Goal: Complete application form

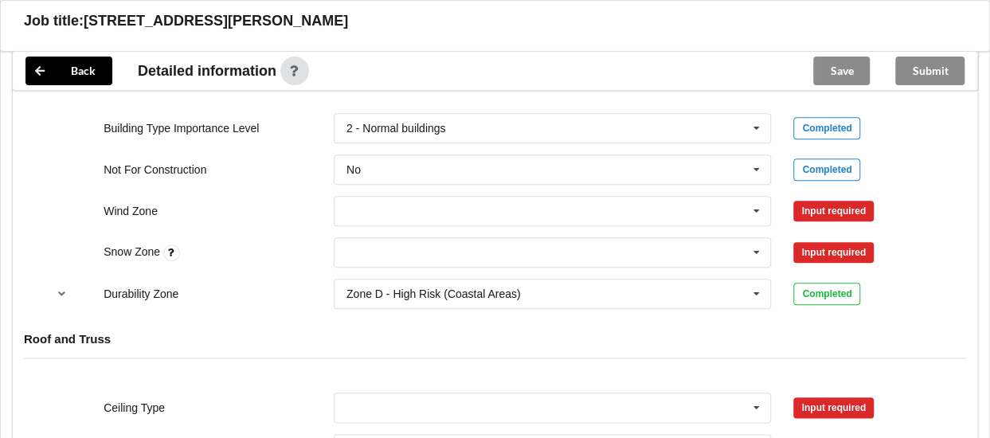
scroll to position [703, 0]
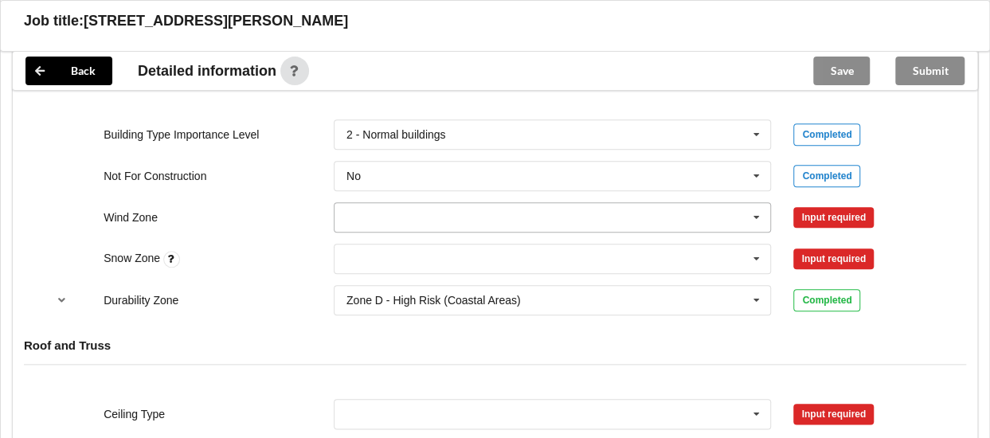
click at [459, 227] on input "text" at bounding box center [553, 217] width 437 height 29
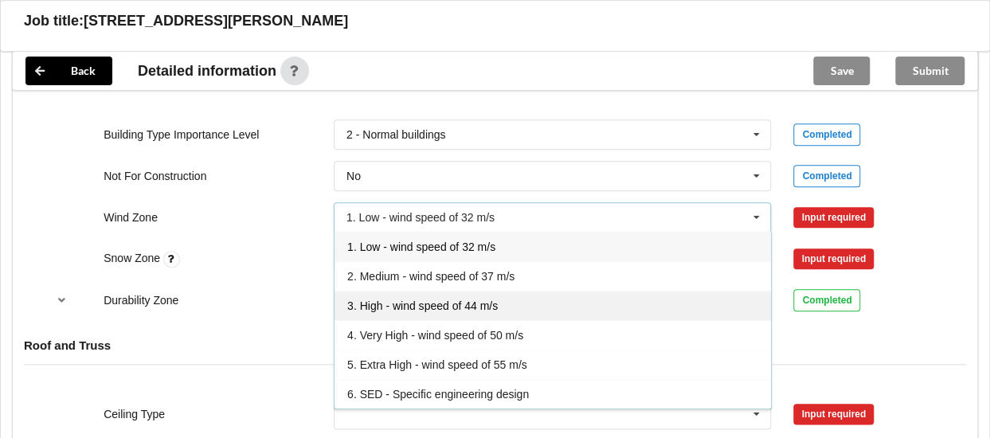
click at [389, 312] on span "3. High - wind speed of 44 m/s" at bounding box center [422, 306] width 151 height 13
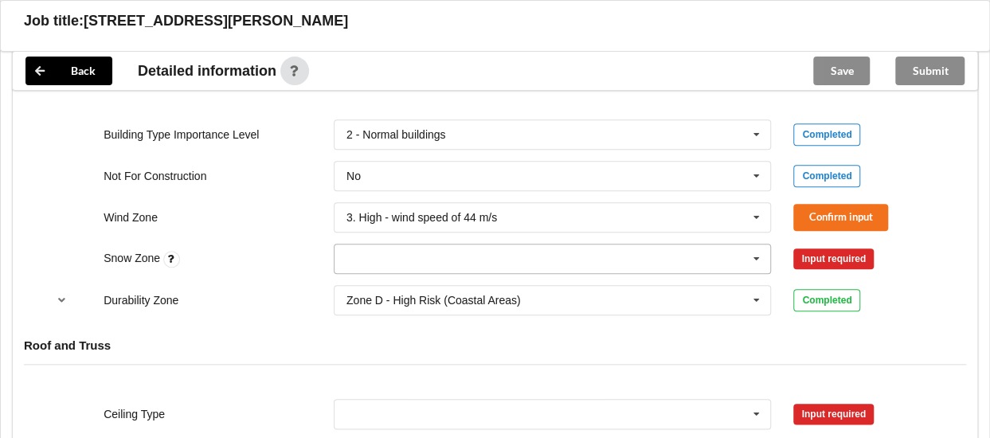
click at [384, 264] on input "text" at bounding box center [553, 259] width 437 height 29
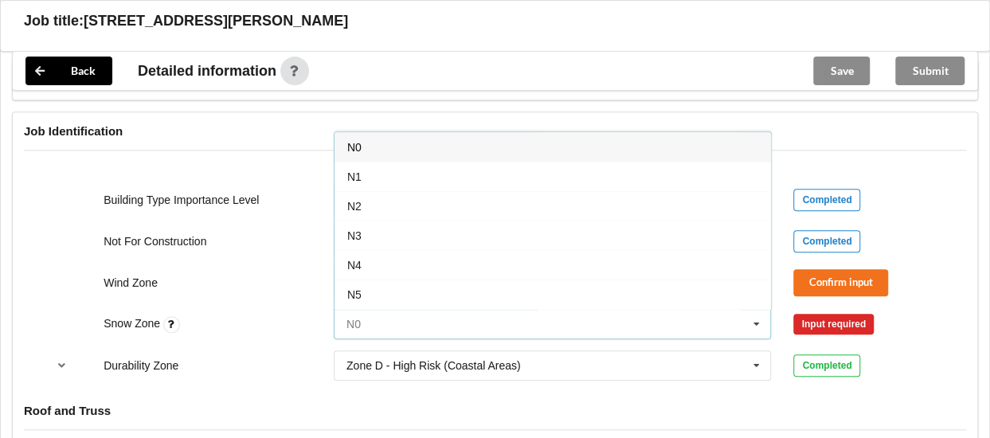
scroll to position [624, 0]
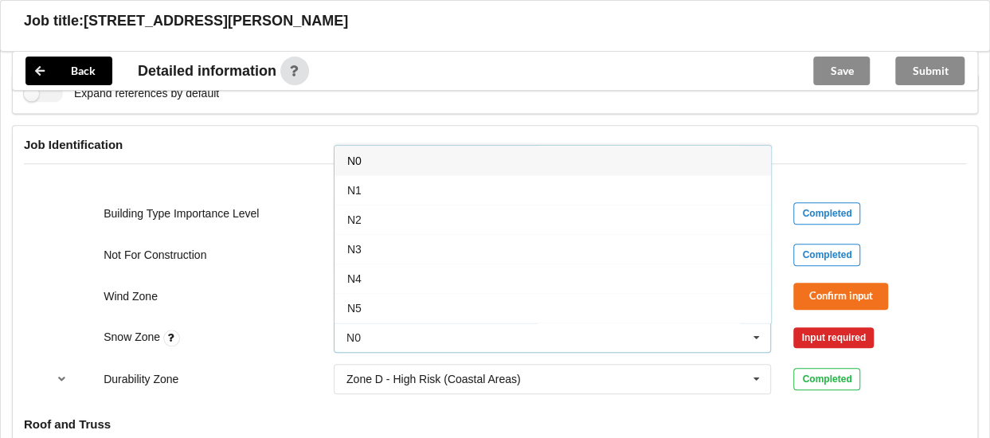
click at [688, 160] on div "N0" at bounding box center [553, 160] width 437 height 29
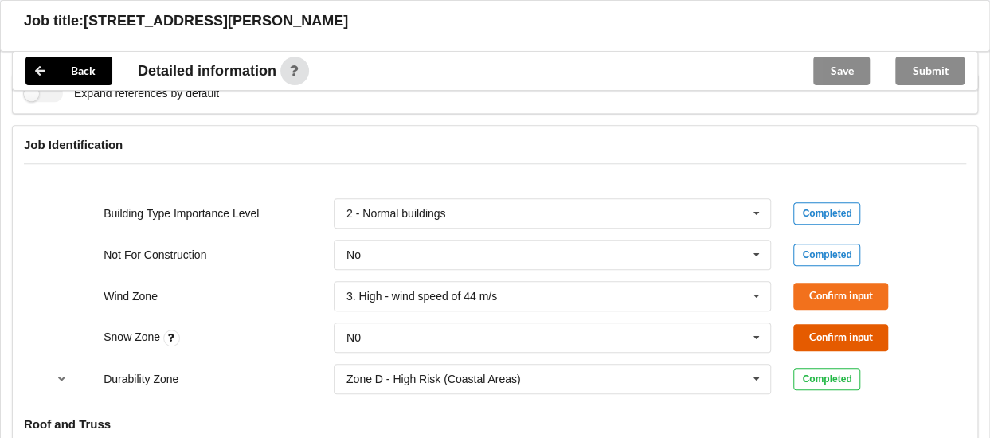
click at [818, 345] on button "Confirm input" at bounding box center [841, 337] width 95 height 26
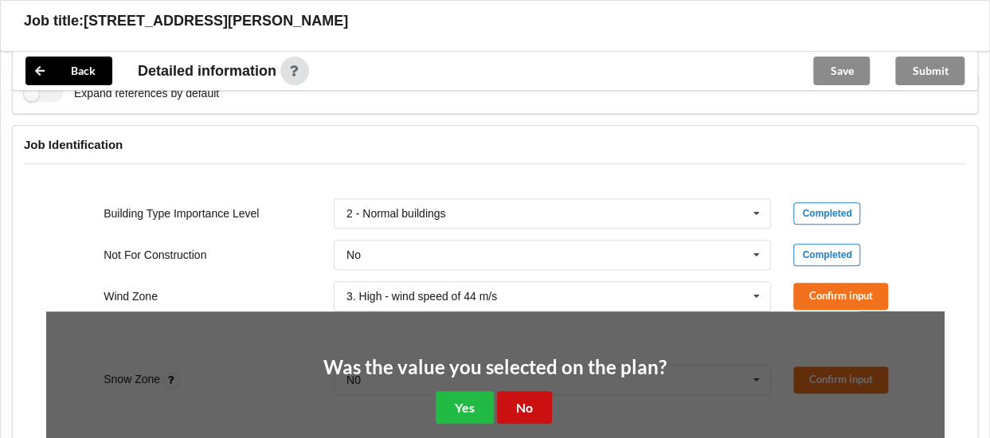
click at [519, 421] on button "No" at bounding box center [524, 407] width 55 height 33
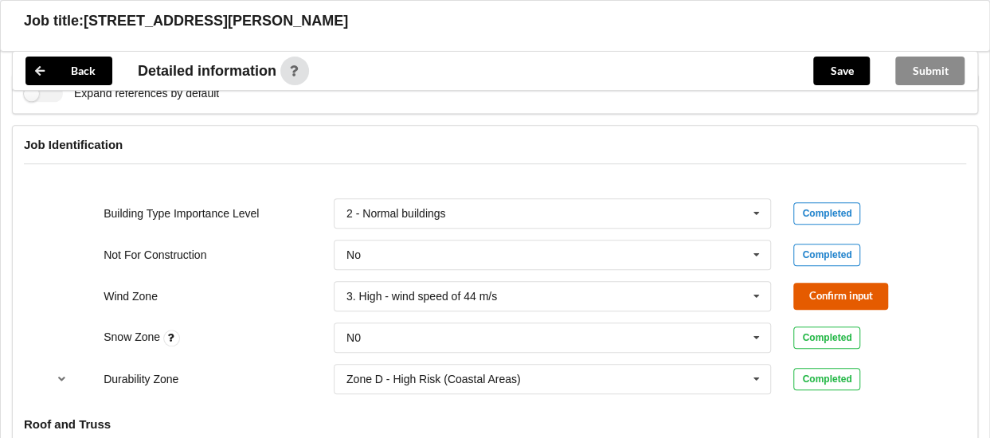
click at [814, 309] on button "Confirm input" at bounding box center [841, 296] width 95 height 26
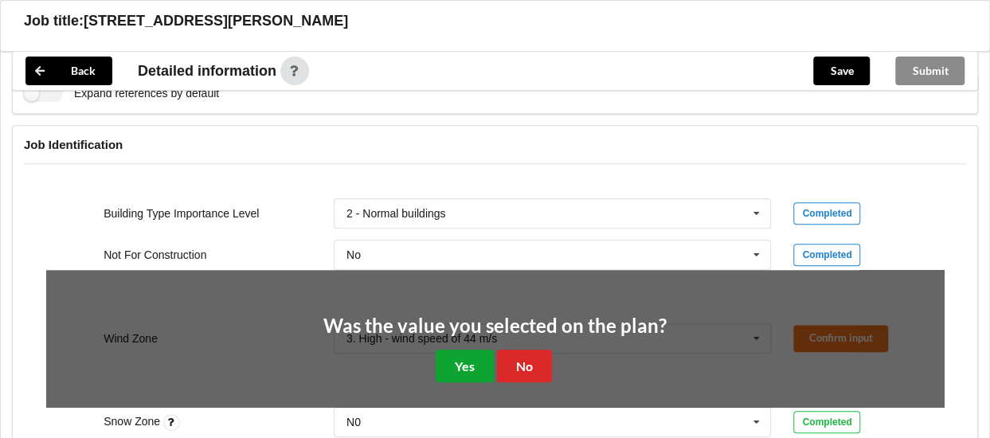
click at [453, 372] on button "Yes" at bounding box center [465, 366] width 58 height 33
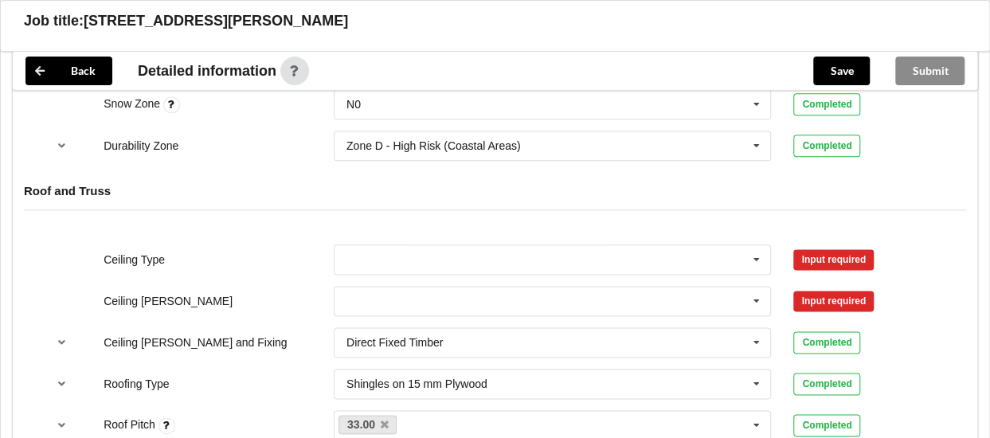
scroll to position [888, 0]
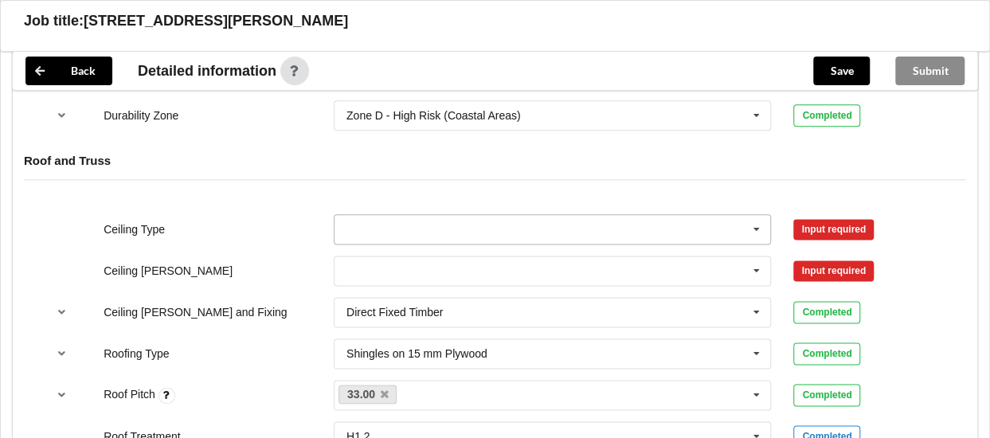
click at [702, 238] on input "text" at bounding box center [553, 229] width 437 height 29
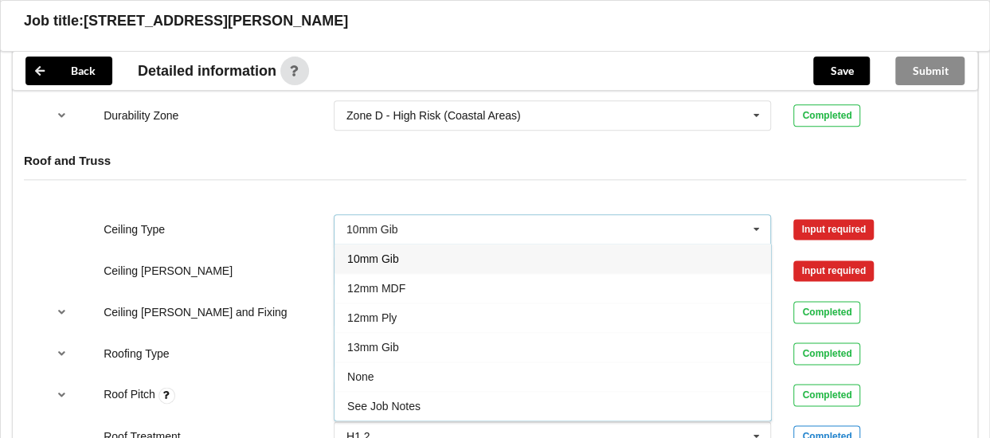
click at [427, 260] on div "10mm Gib" at bounding box center [553, 258] width 437 height 29
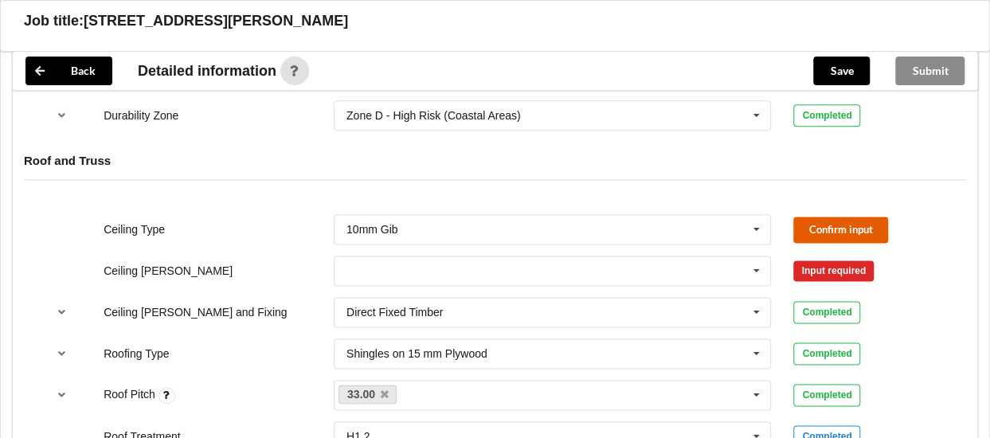
click at [837, 234] on button "Confirm input" at bounding box center [841, 230] width 95 height 26
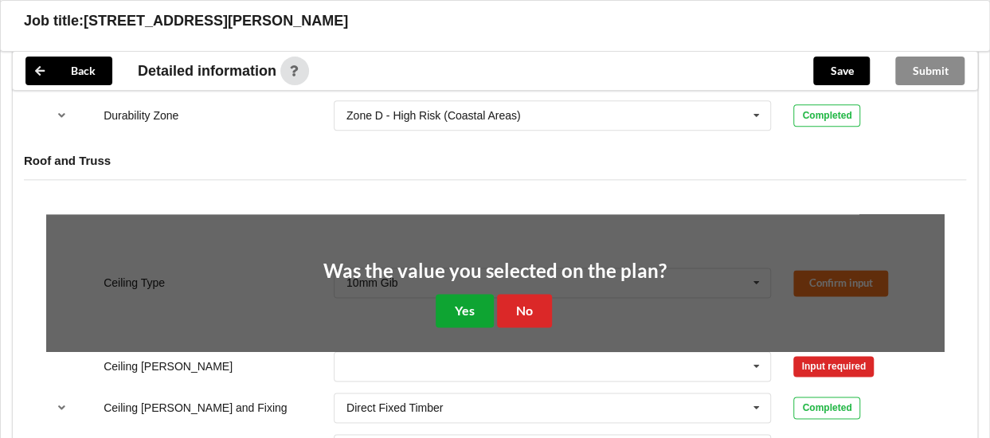
click at [455, 302] on button "Yes" at bounding box center [465, 310] width 58 height 33
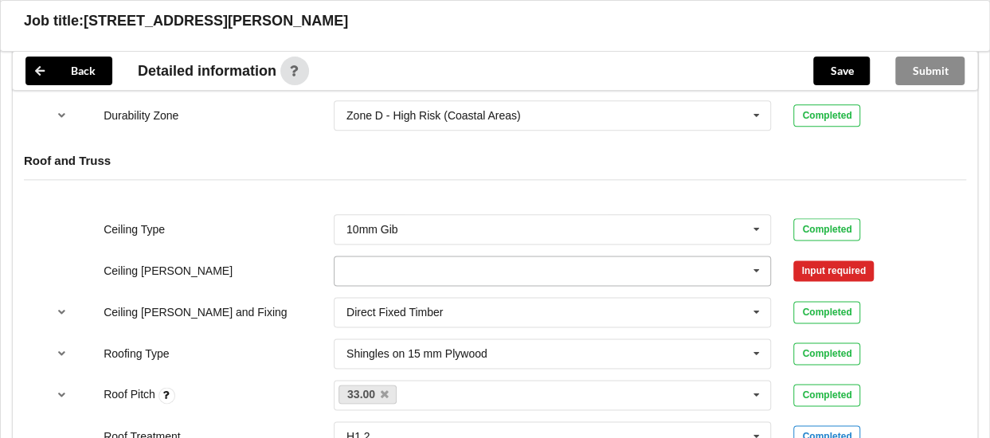
click at [465, 281] on input "text" at bounding box center [553, 271] width 437 height 29
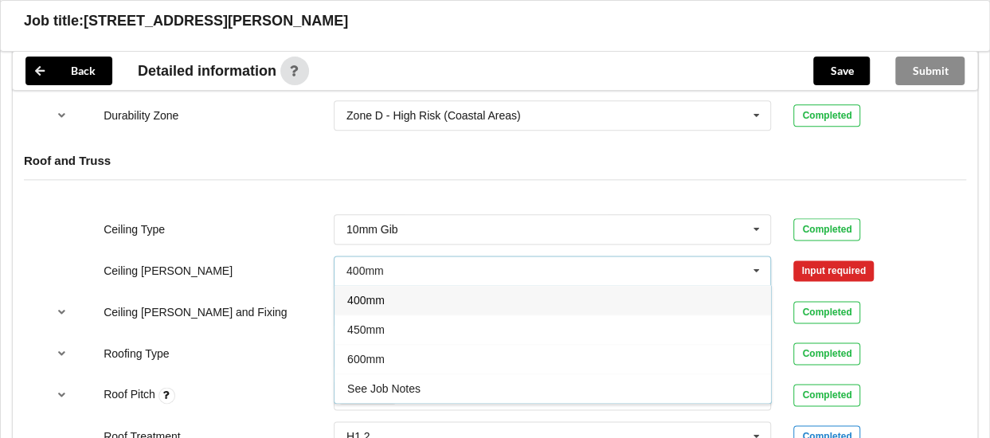
click at [414, 305] on div "400mm" at bounding box center [553, 299] width 437 height 29
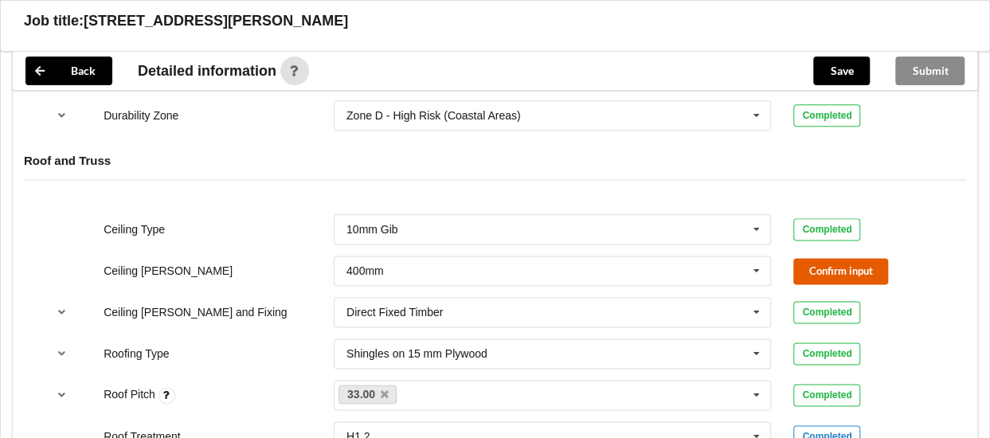
click at [821, 284] on button "Confirm input" at bounding box center [841, 271] width 95 height 26
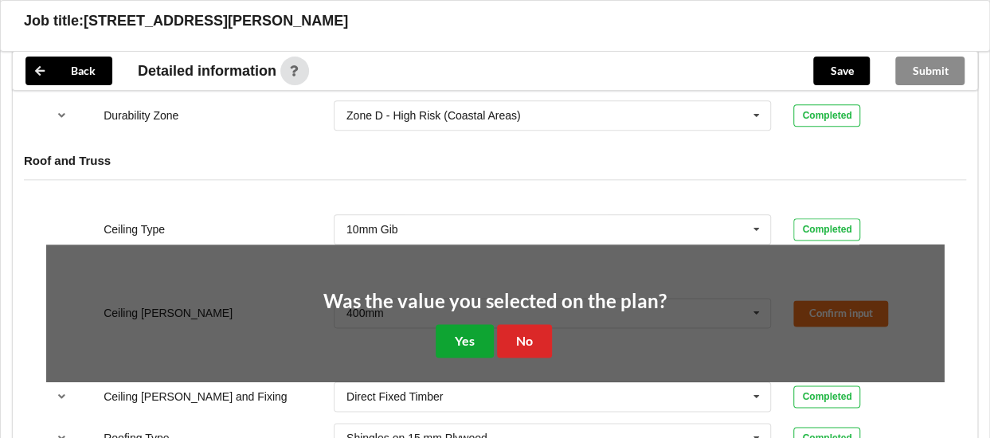
click at [469, 347] on button "Yes" at bounding box center [465, 340] width 58 height 33
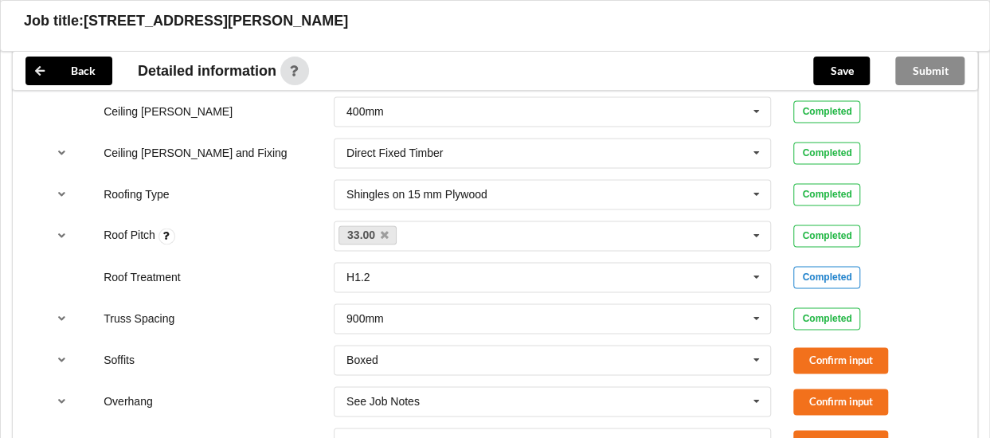
scroll to position [1094, 0]
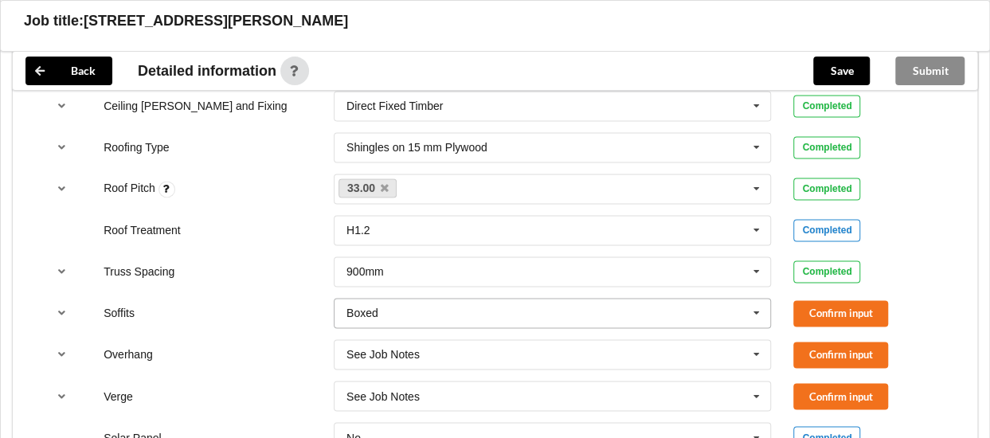
click at [595, 321] on input "text" at bounding box center [553, 313] width 437 height 29
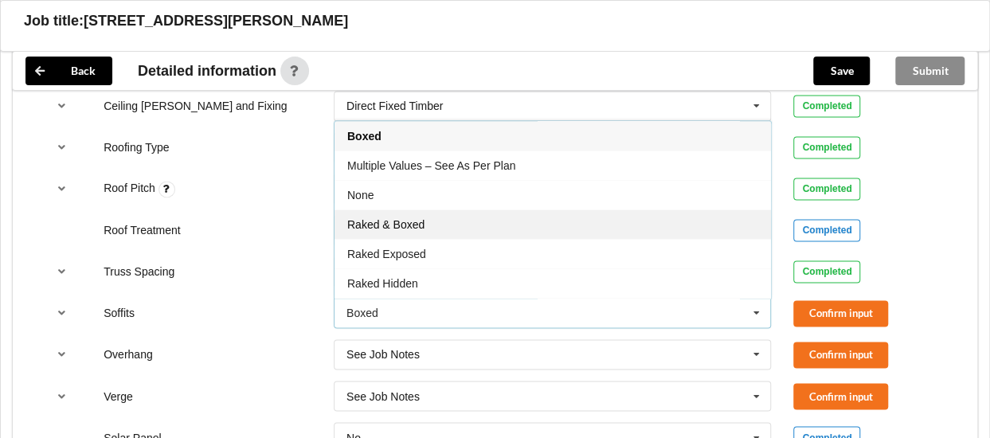
click at [512, 227] on div "Raked & Boxed" at bounding box center [553, 224] width 437 height 29
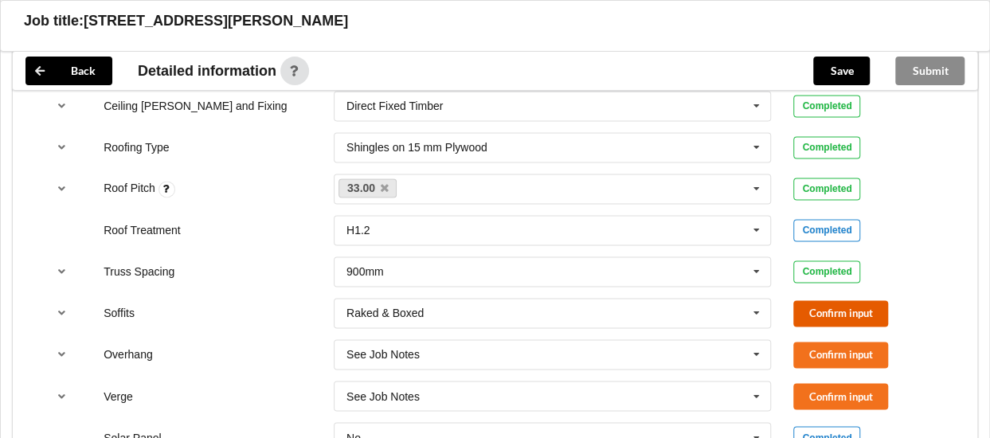
click at [811, 321] on button "Confirm input" at bounding box center [841, 313] width 95 height 26
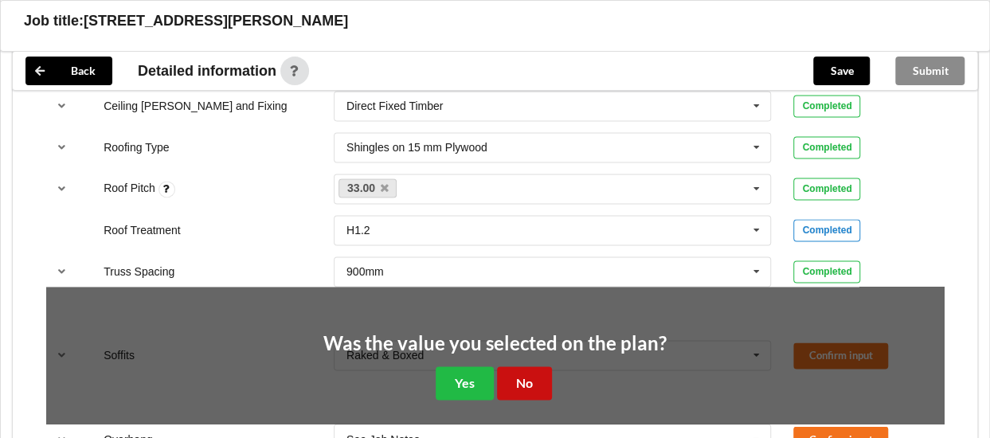
click at [527, 397] on button "No" at bounding box center [524, 383] width 55 height 33
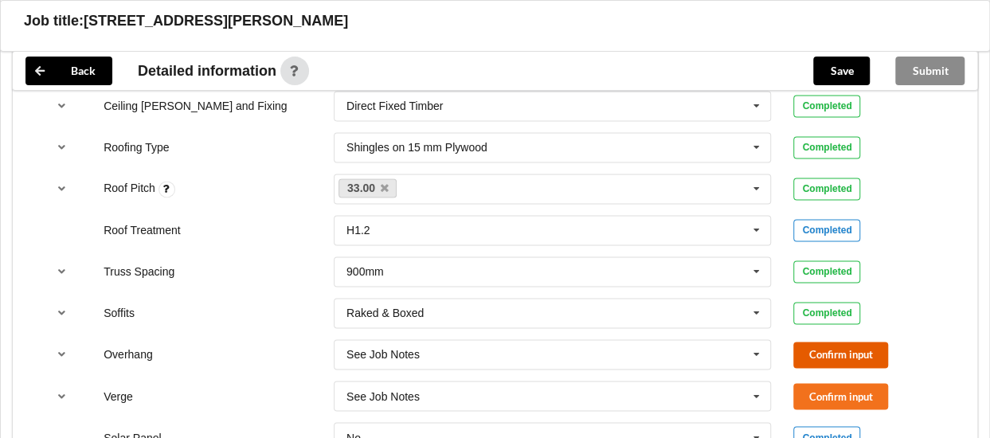
click at [818, 358] on button "Confirm input" at bounding box center [841, 355] width 95 height 26
click at [818, 358] on div "Completed" at bounding box center [827, 354] width 67 height 22
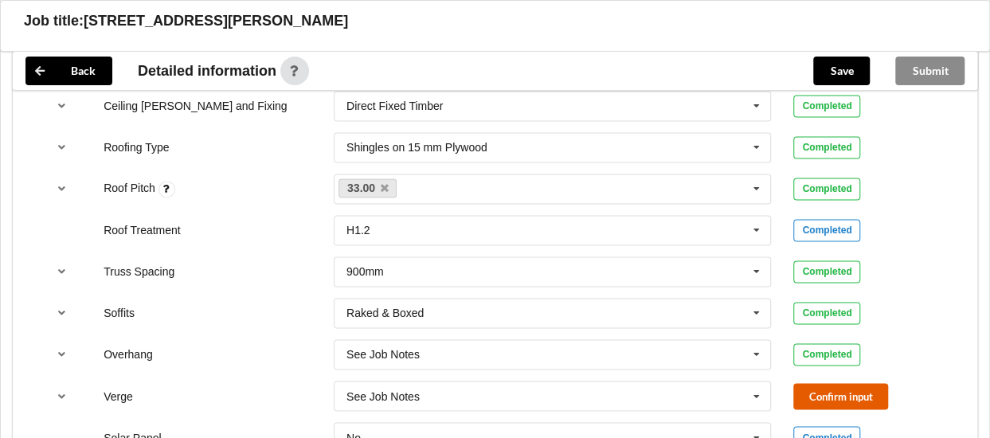
click at [819, 397] on button "Confirm input" at bounding box center [841, 396] width 95 height 26
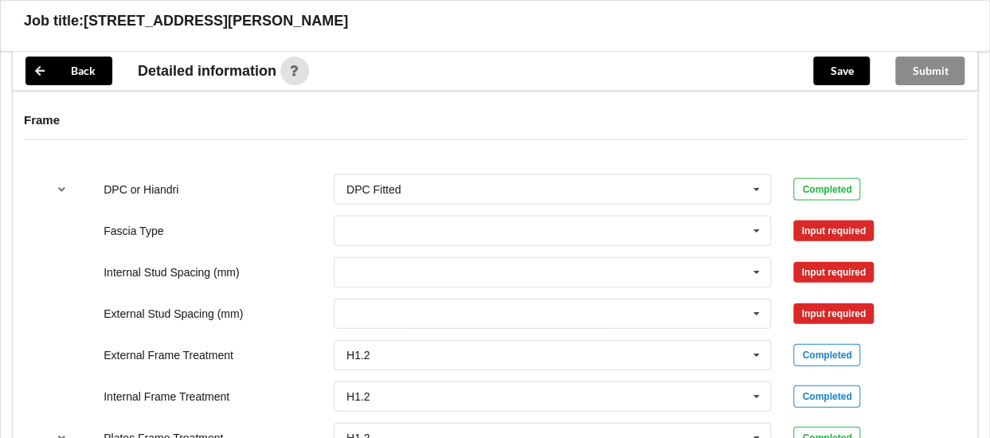
scroll to position [1626, 0]
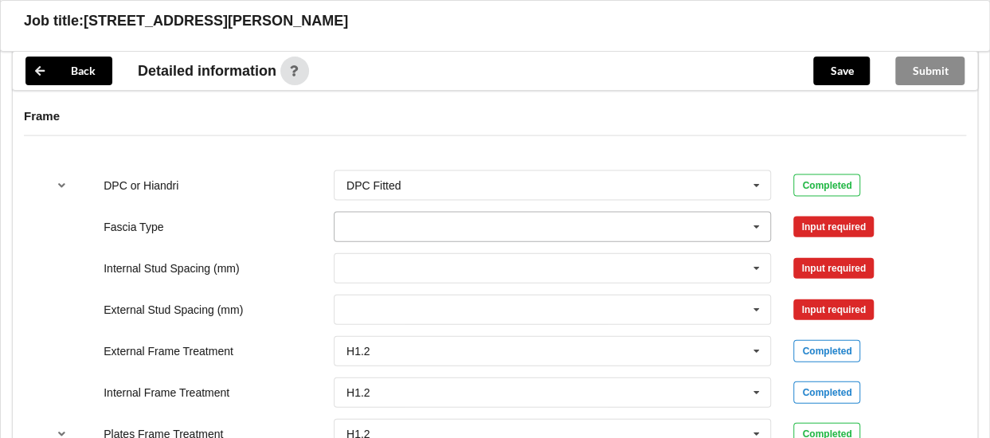
click at [754, 230] on icon at bounding box center [757, 227] width 24 height 29
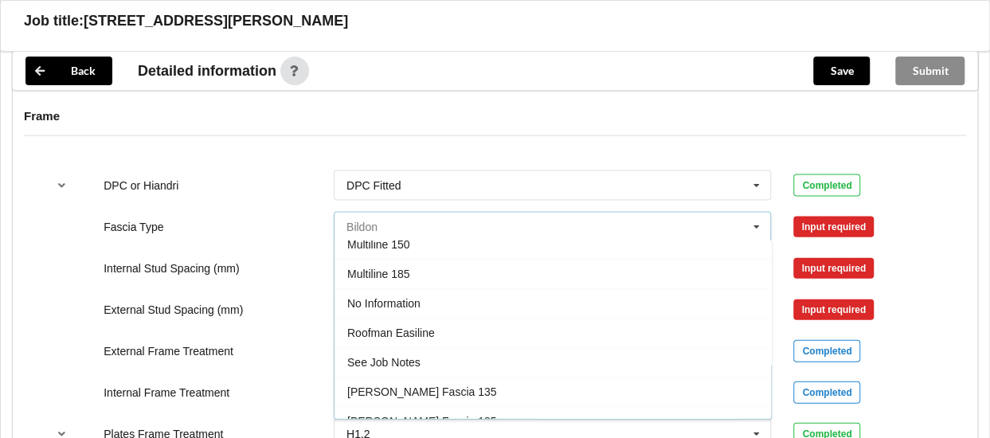
scroll to position [497, 0]
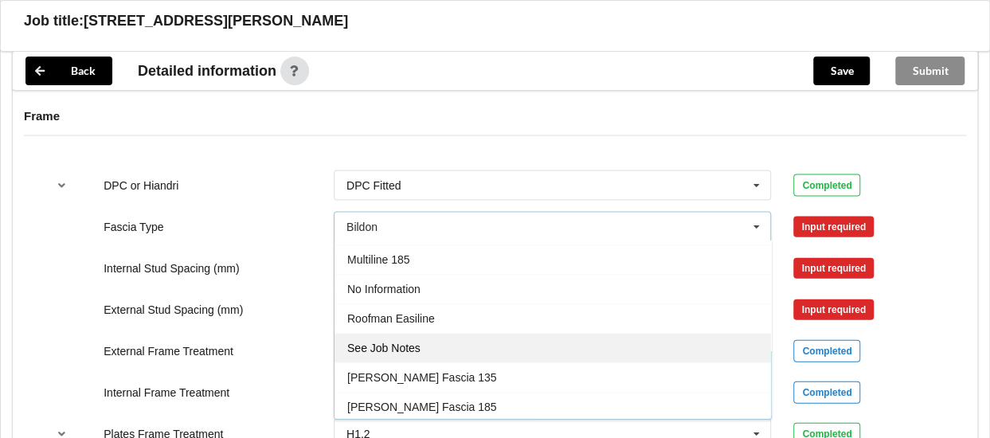
click at [513, 351] on div "See Job Notes" at bounding box center [553, 348] width 437 height 29
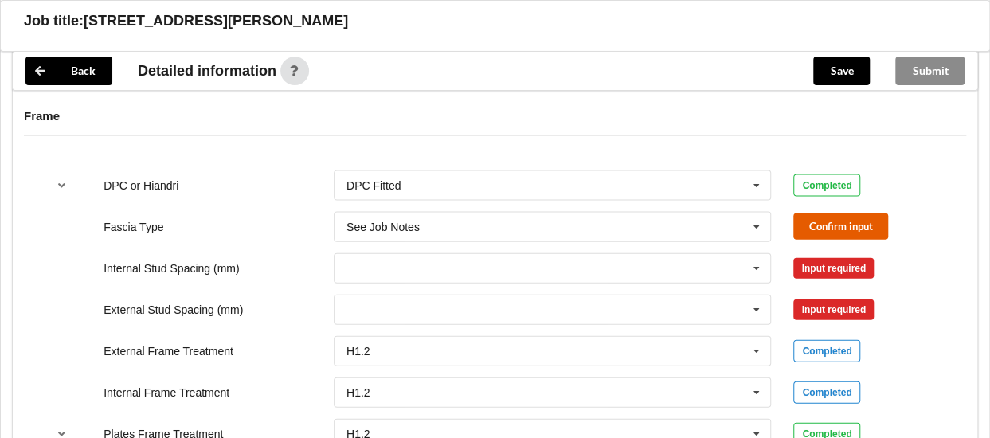
click at [824, 240] on button "Confirm input" at bounding box center [841, 227] width 95 height 26
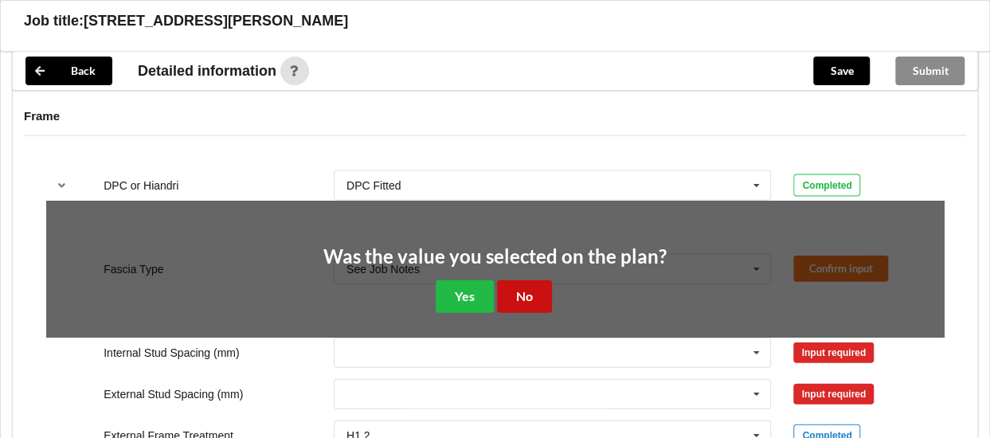
click at [542, 298] on button "No" at bounding box center [524, 296] width 55 height 33
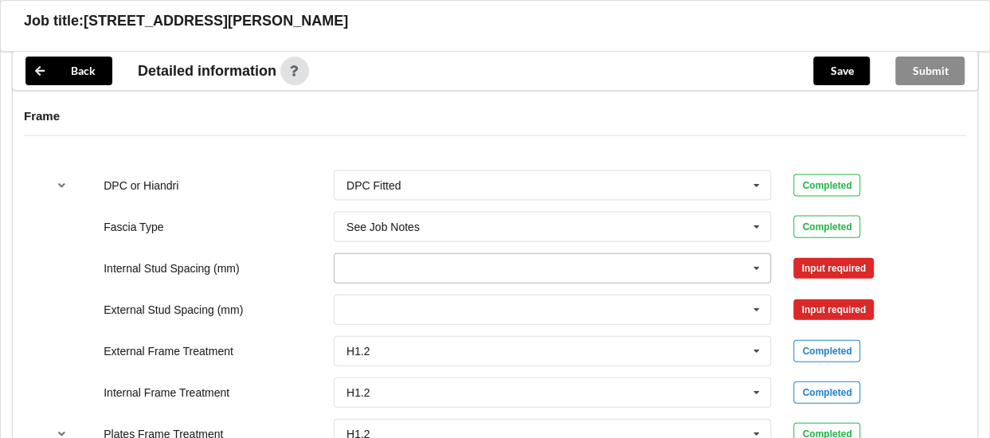
click at [480, 265] on input "text" at bounding box center [553, 268] width 437 height 29
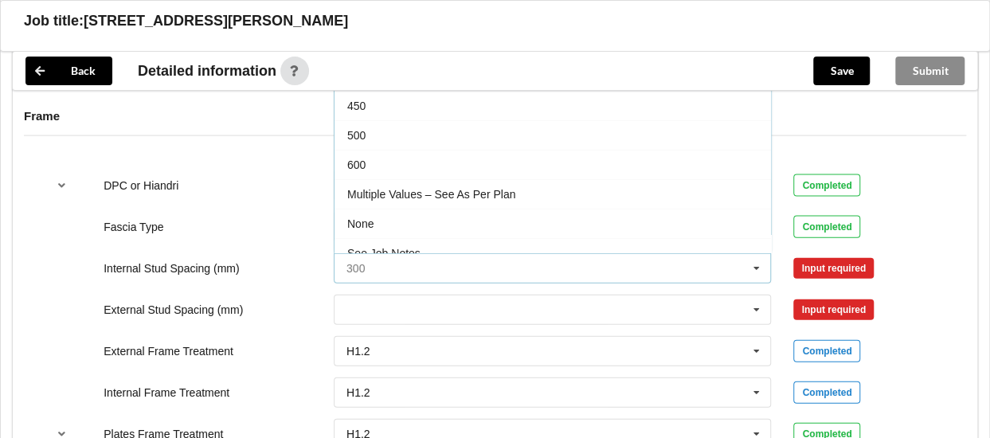
scroll to position [55, 0]
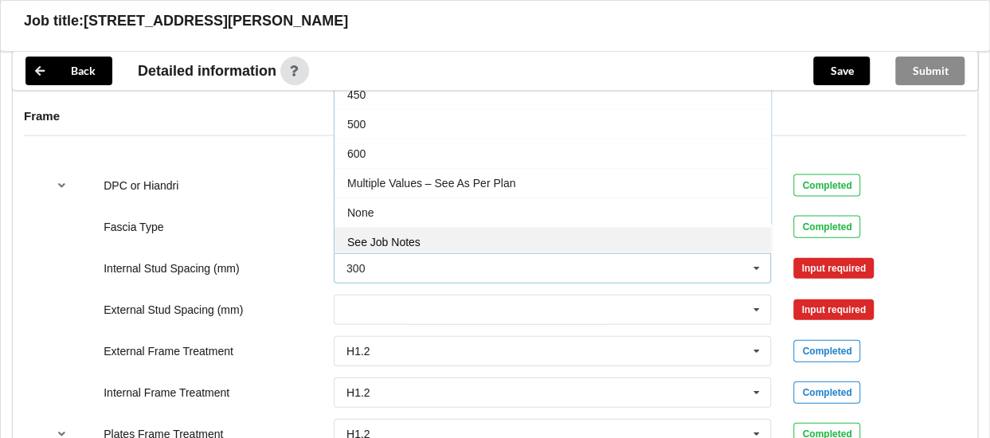
click at [500, 246] on div "See Job Notes" at bounding box center [553, 241] width 437 height 29
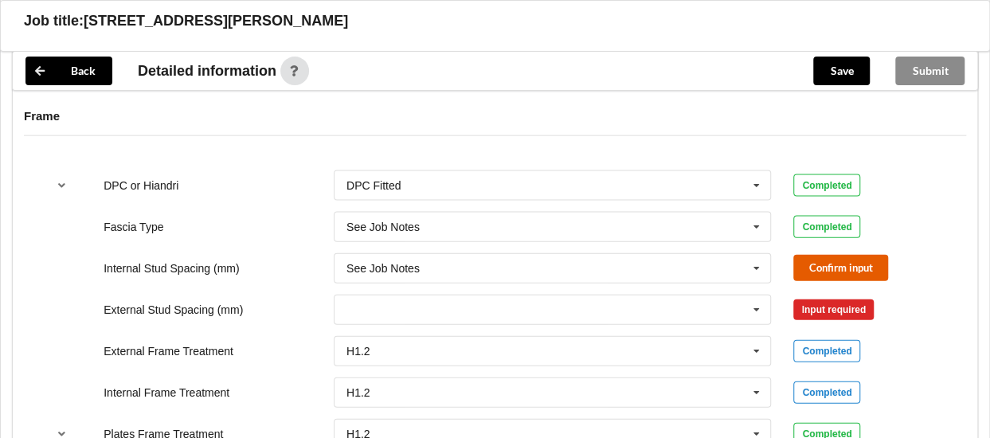
click at [825, 269] on button "Confirm input" at bounding box center [841, 268] width 95 height 26
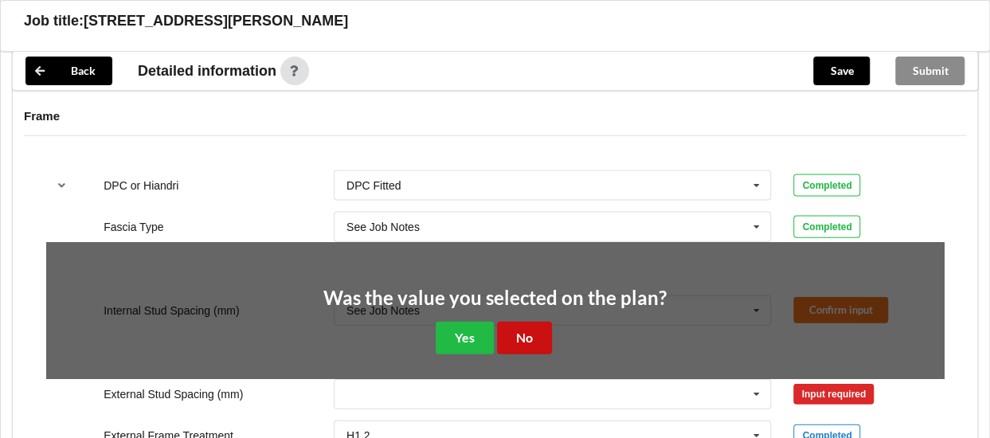
click at [535, 347] on button "No" at bounding box center [524, 338] width 55 height 33
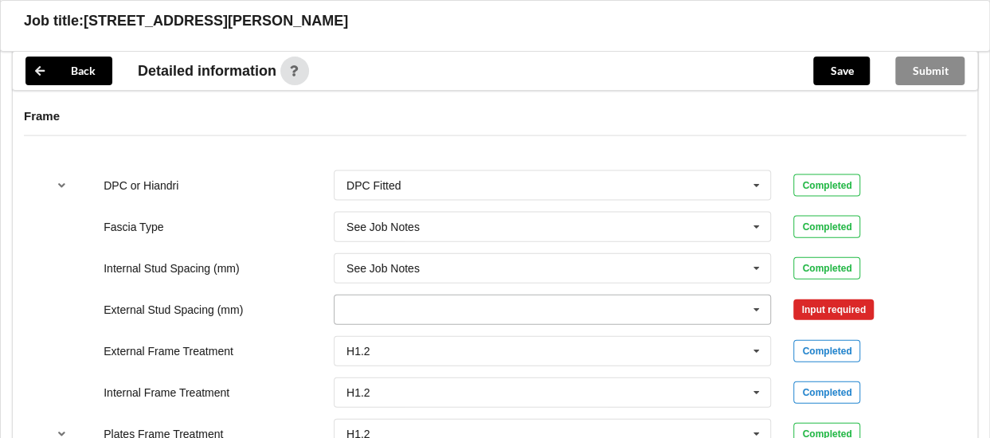
click at [626, 320] on input "text" at bounding box center [553, 310] width 437 height 29
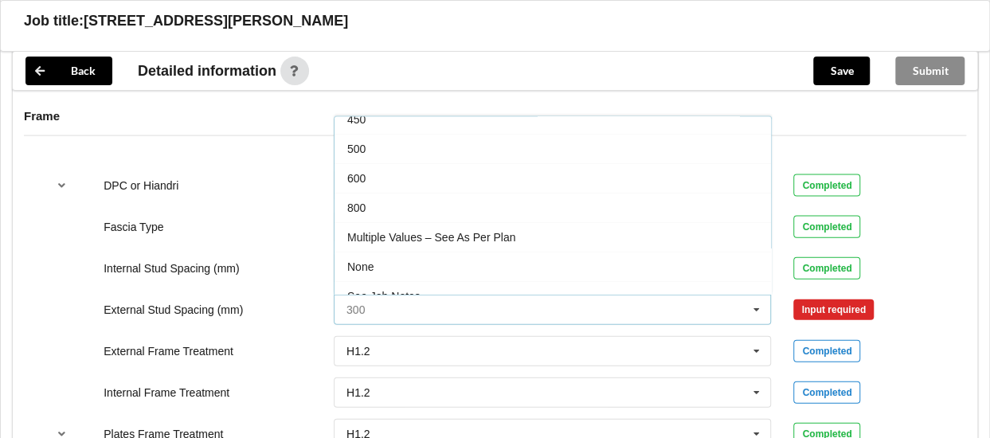
scroll to position [84, 0]
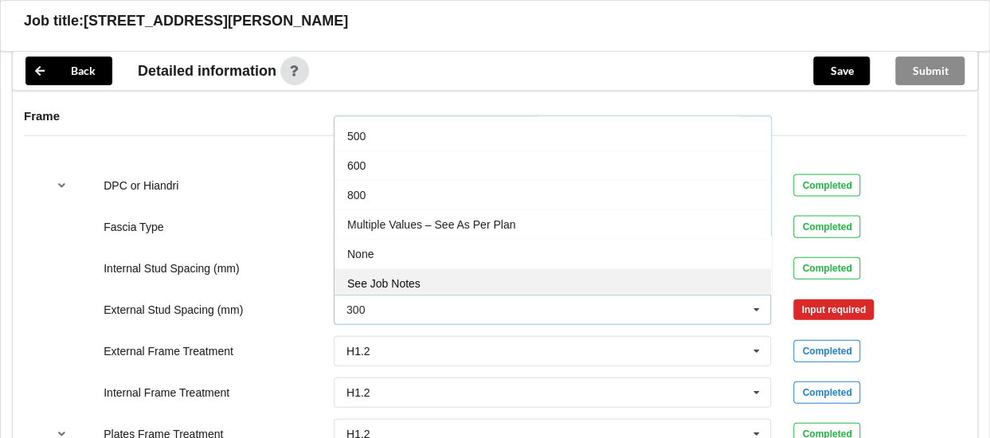
click at [480, 292] on div "See Job Notes" at bounding box center [553, 283] width 437 height 29
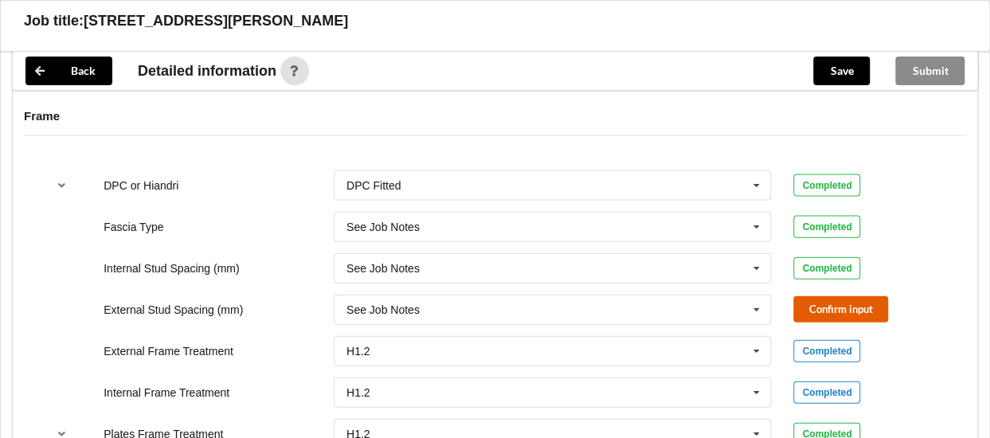
click at [813, 310] on button "Confirm input" at bounding box center [841, 309] width 95 height 26
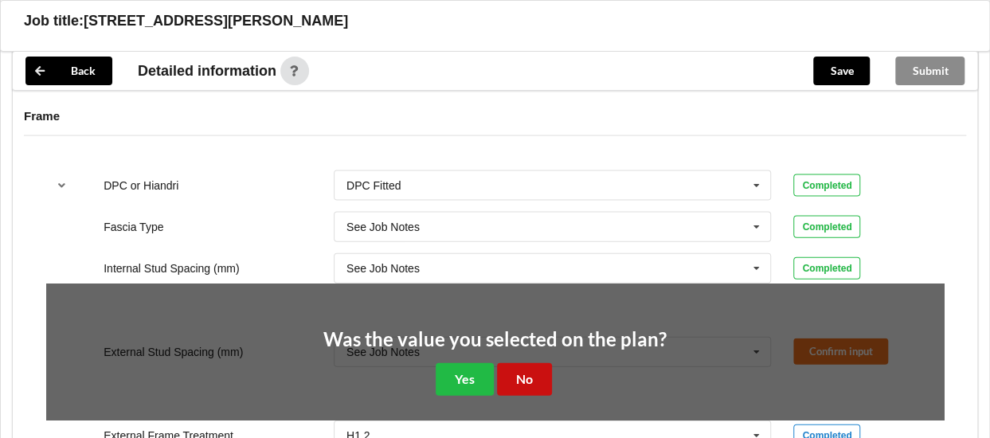
click at [534, 385] on button "No" at bounding box center [524, 379] width 55 height 33
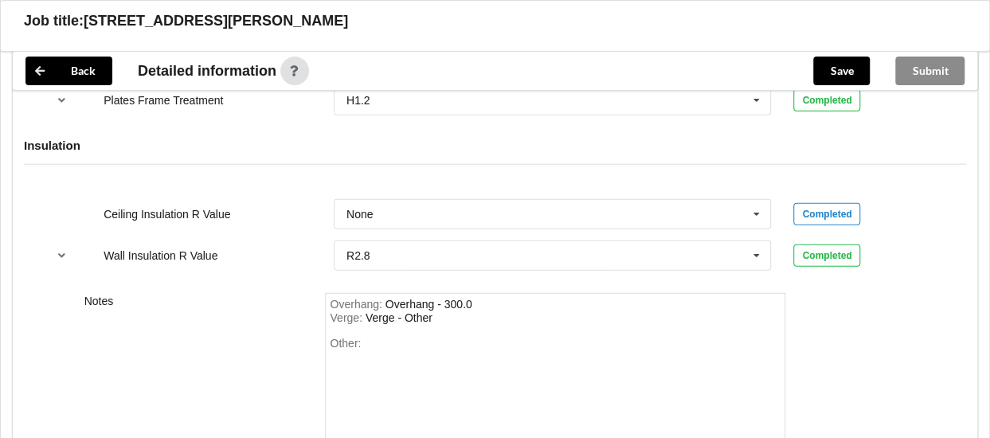
scroll to position [1963, 0]
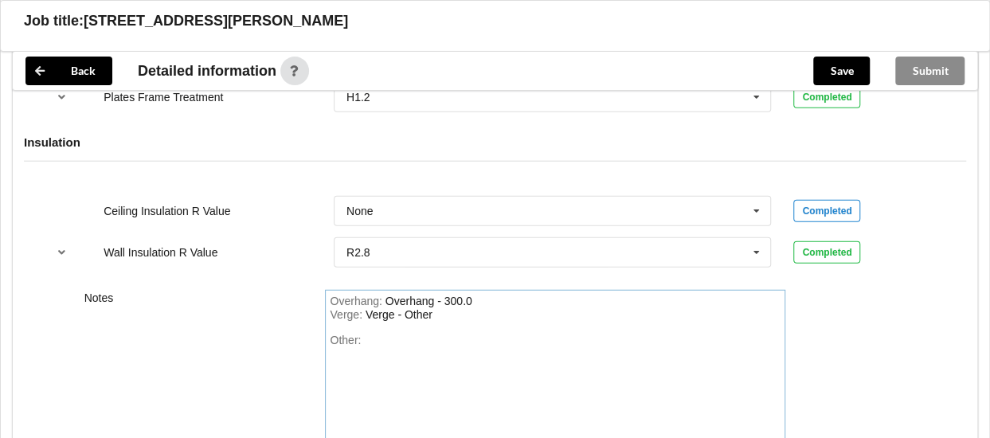
click at [395, 350] on div "Other:" at bounding box center [555, 390] width 451 height 112
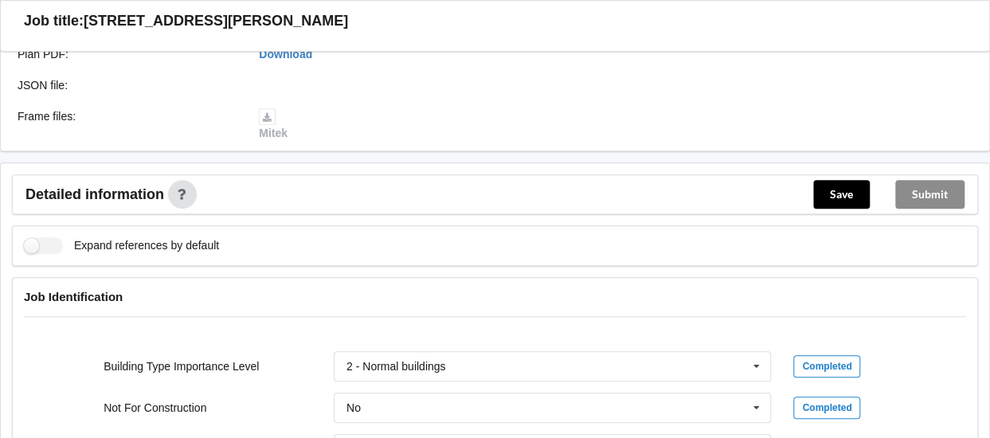
scroll to position [465, 0]
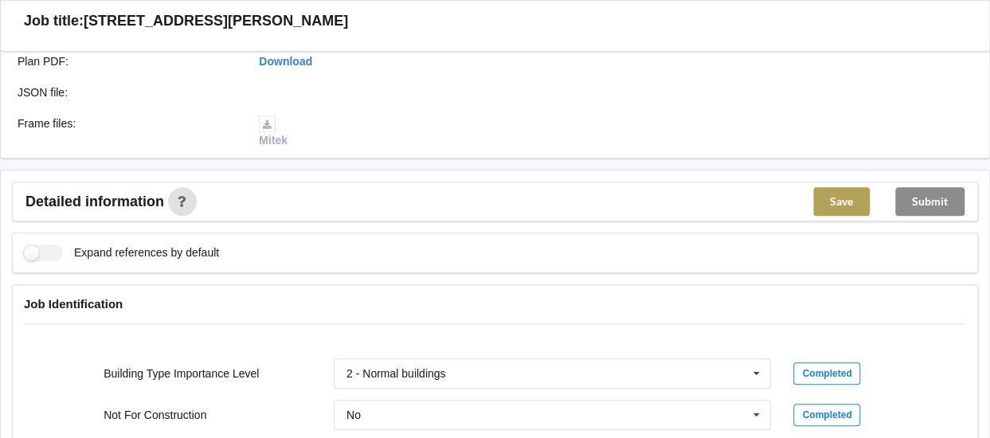
click at [835, 210] on button "Save" at bounding box center [842, 201] width 57 height 29
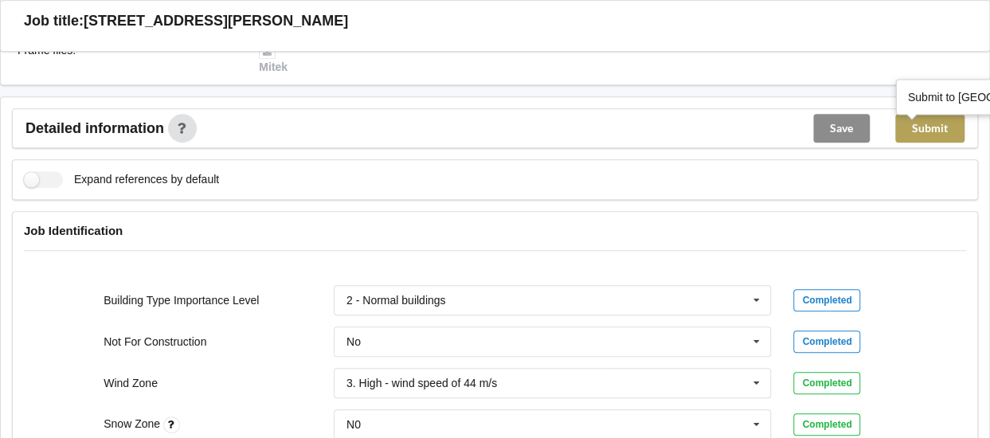
click at [943, 138] on button "Submit" at bounding box center [930, 128] width 69 height 29
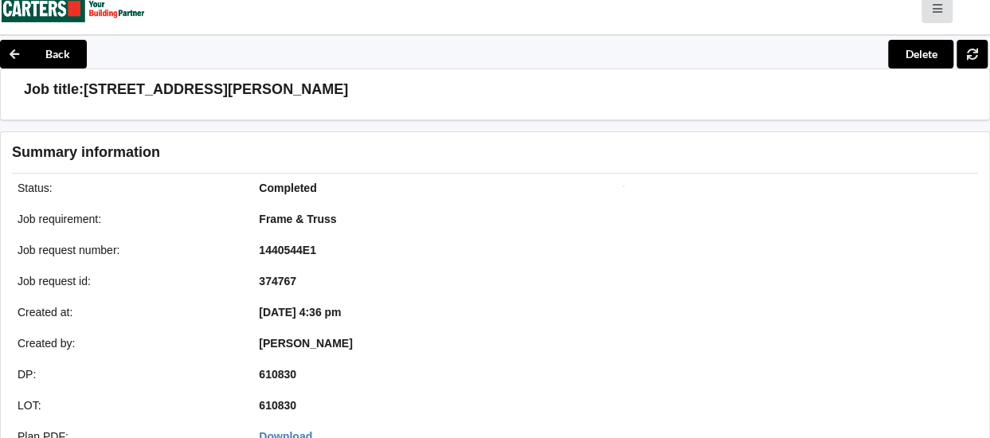
scroll to position [0, 0]
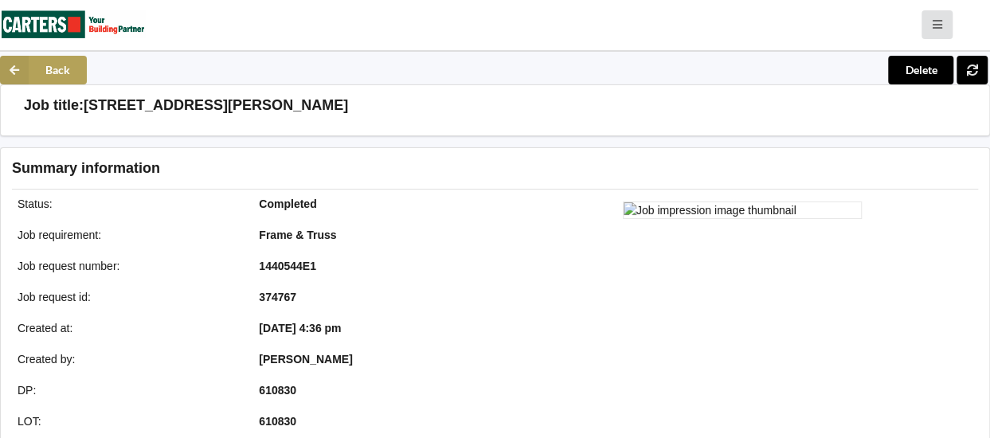
click at [59, 76] on button "Back" at bounding box center [43, 70] width 87 height 29
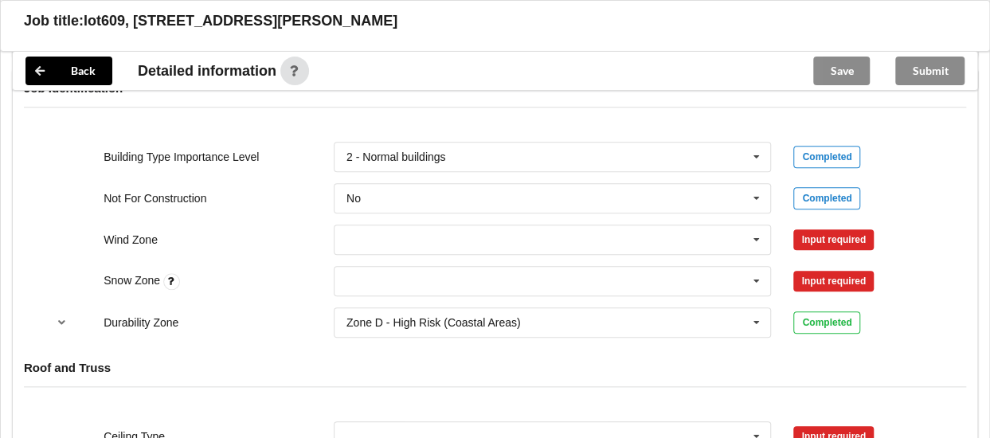
scroll to position [700, 0]
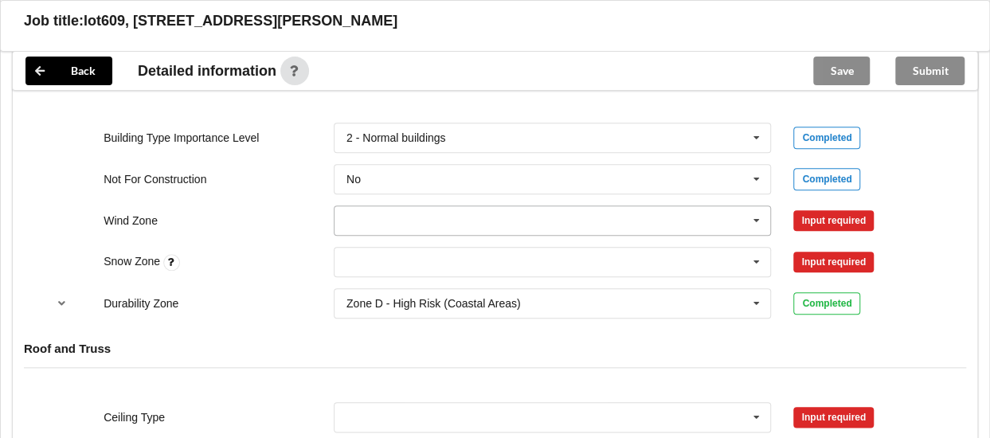
click at [446, 233] on input "text" at bounding box center [553, 220] width 437 height 29
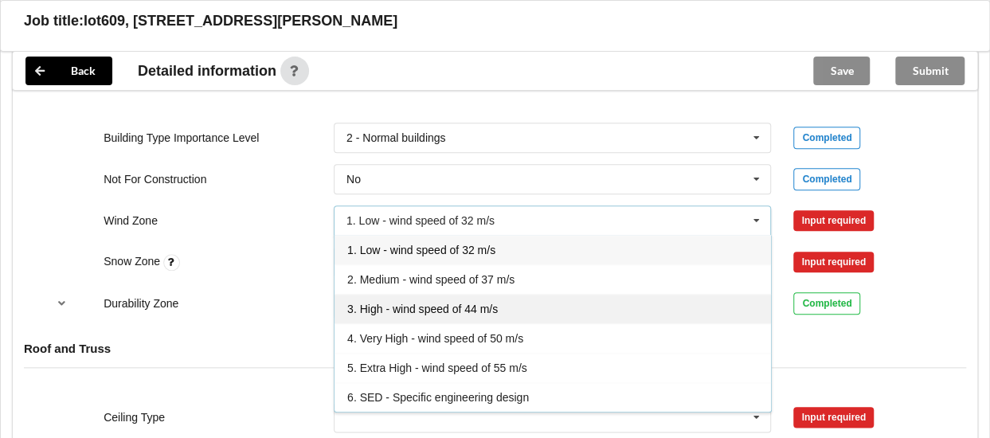
click at [397, 316] on span "3. High - wind speed of 44 m/s" at bounding box center [422, 309] width 151 height 13
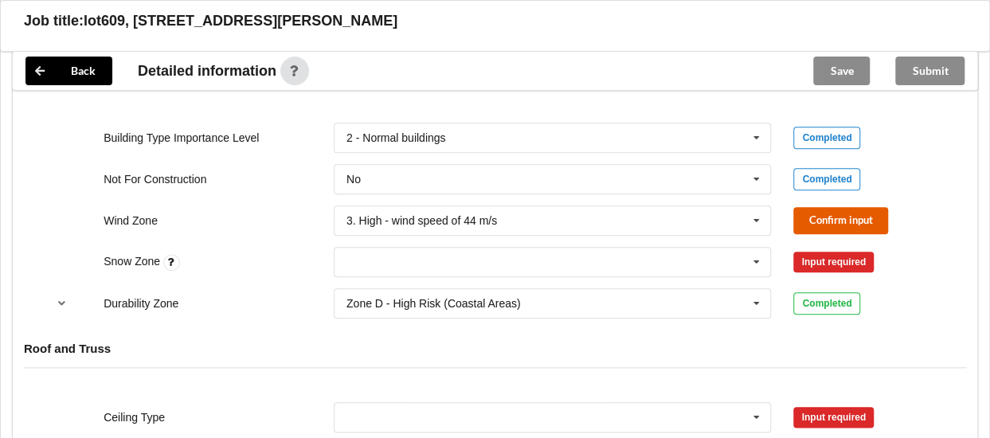
click at [828, 228] on button "Confirm input" at bounding box center [841, 220] width 95 height 26
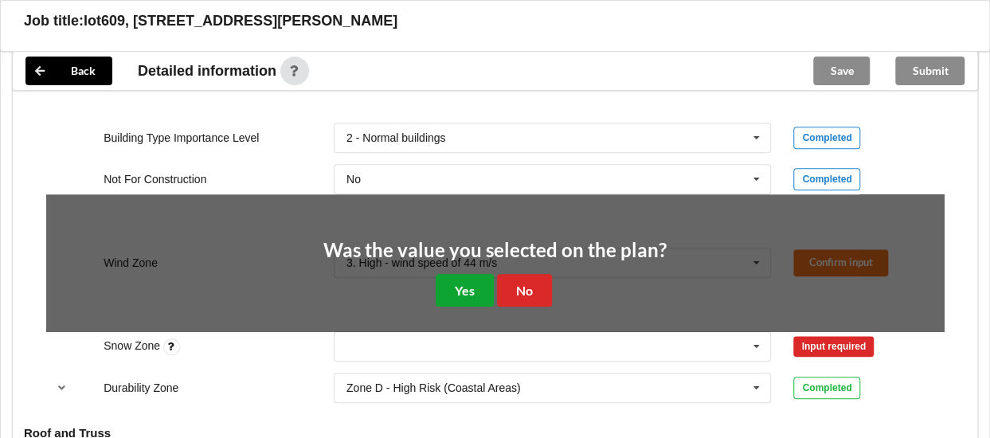
click at [454, 305] on button "Yes" at bounding box center [465, 290] width 58 height 33
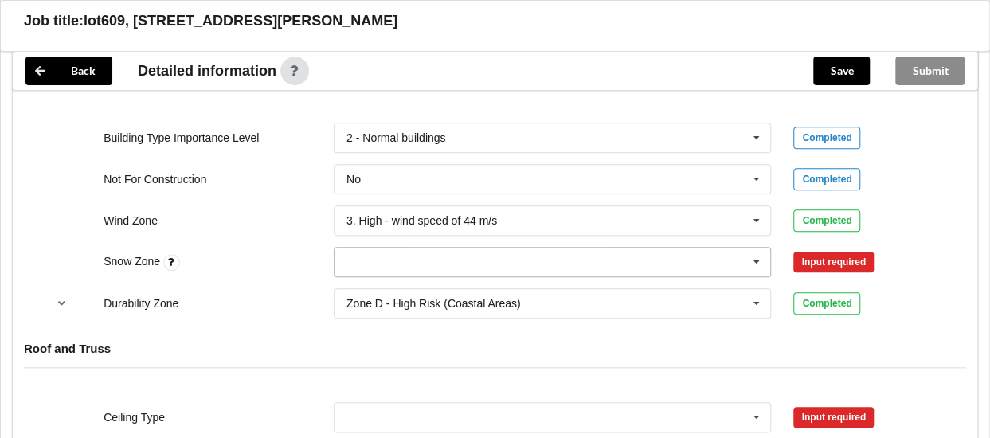
click at [386, 273] on input "text" at bounding box center [553, 262] width 437 height 29
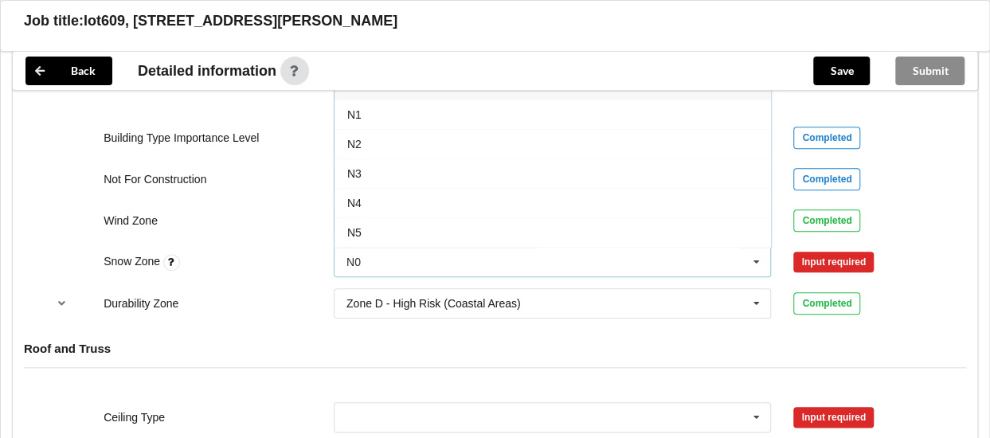
click at [401, 95] on div "N0" at bounding box center [553, 84] width 437 height 29
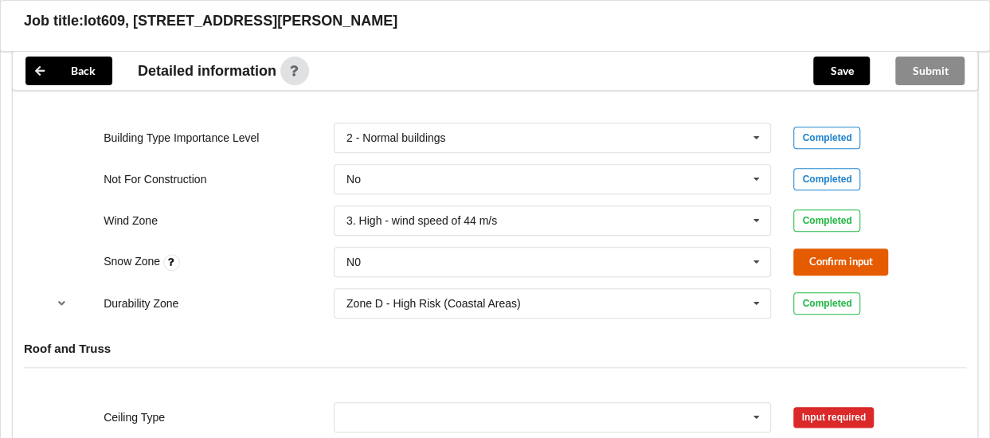
click at [821, 264] on button "Confirm input" at bounding box center [841, 262] width 95 height 26
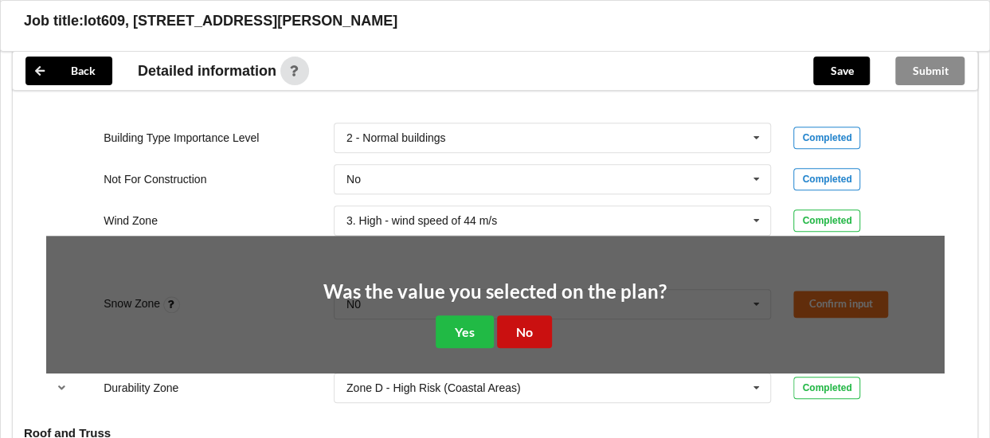
click at [530, 341] on button "No" at bounding box center [524, 332] width 55 height 33
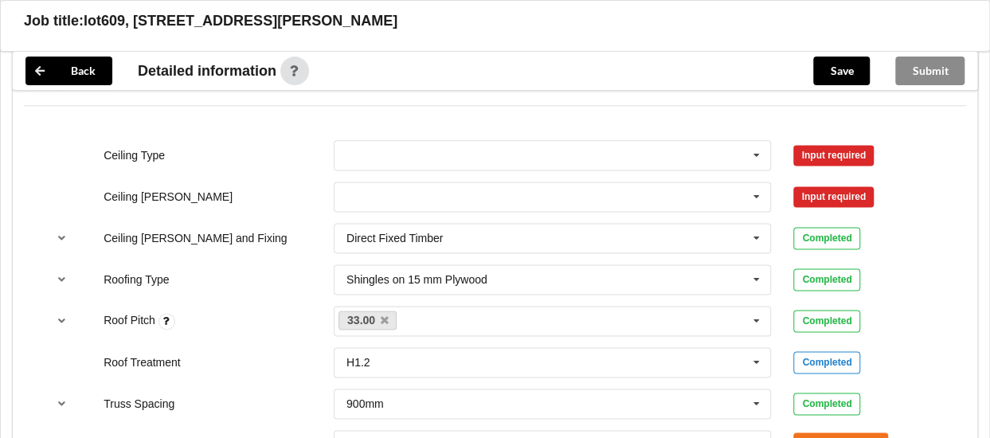
scroll to position [965, 0]
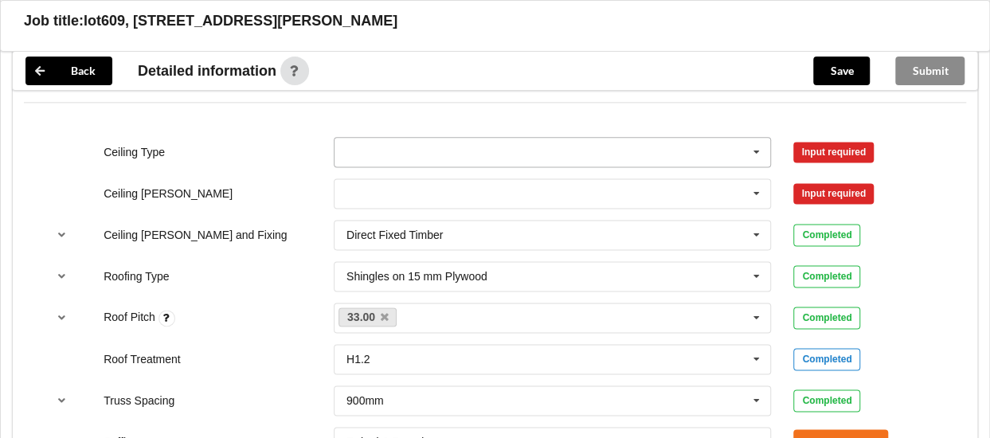
click at [558, 165] on input "text" at bounding box center [553, 152] width 437 height 29
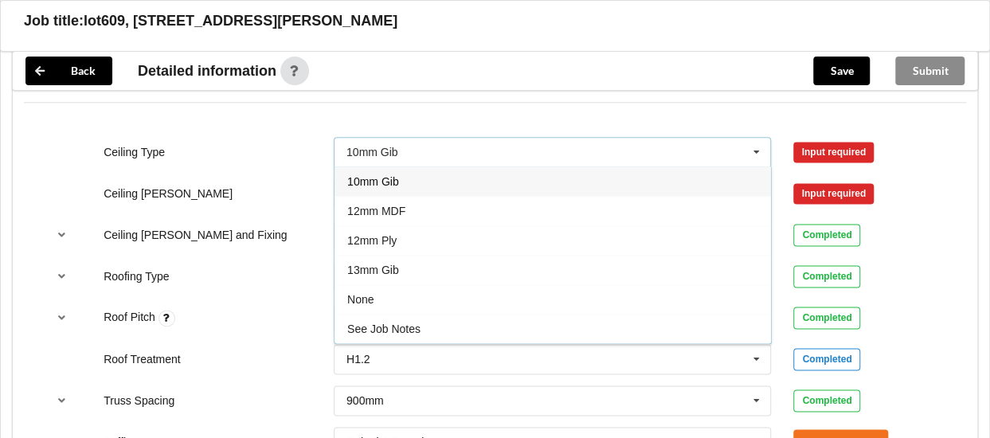
click at [467, 185] on div "10mm Gib" at bounding box center [553, 181] width 437 height 29
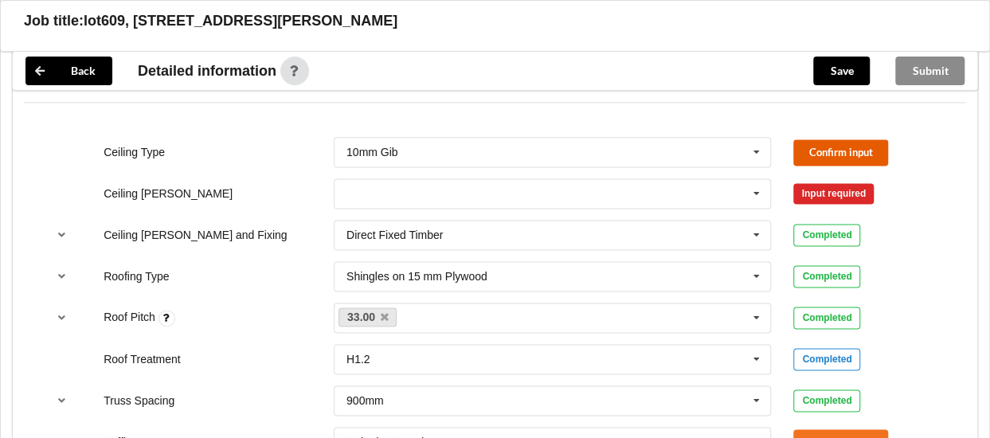
click at [806, 151] on button "Confirm input" at bounding box center [841, 152] width 95 height 26
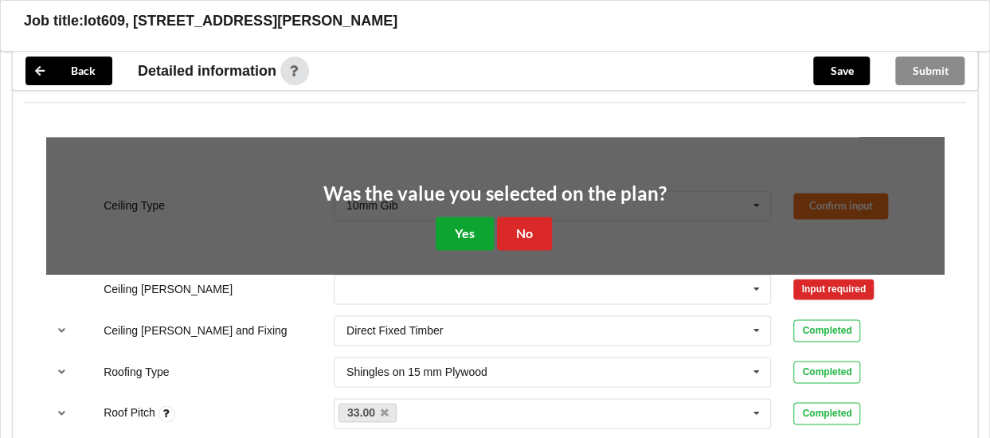
click at [475, 239] on button "Yes" at bounding box center [465, 233] width 58 height 33
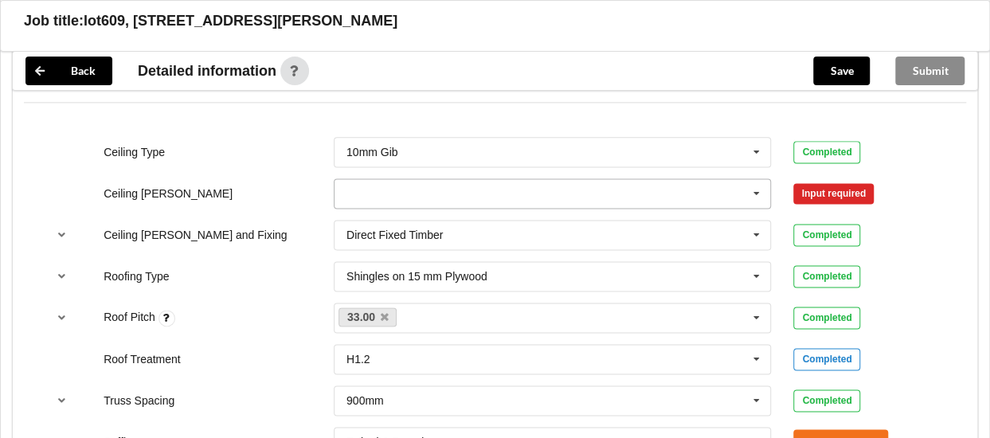
click at [460, 199] on input "text" at bounding box center [553, 193] width 437 height 29
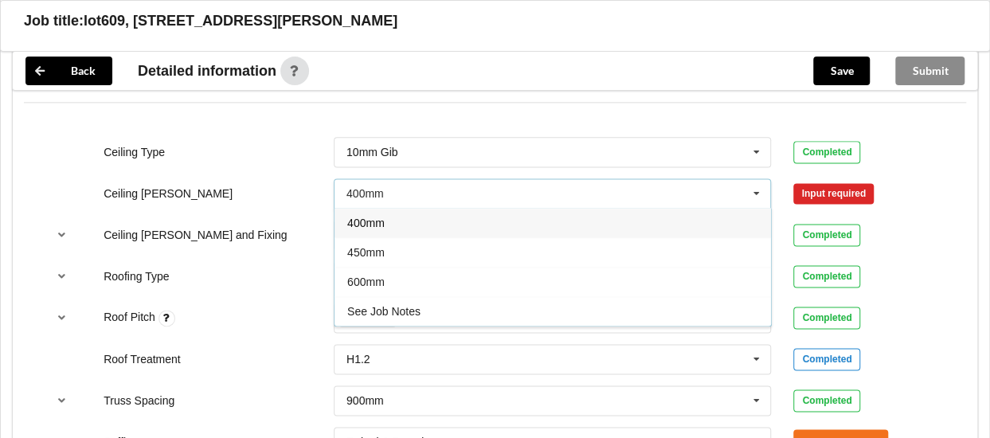
click at [424, 237] on div "400mm" at bounding box center [553, 222] width 437 height 29
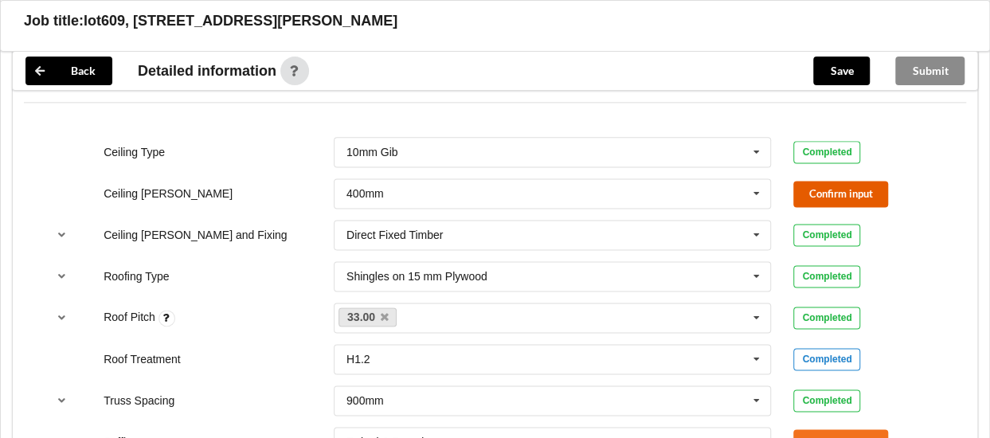
click at [828, 198] on button "Confirm input" at bounding box center [841, 194] width 95 height 26
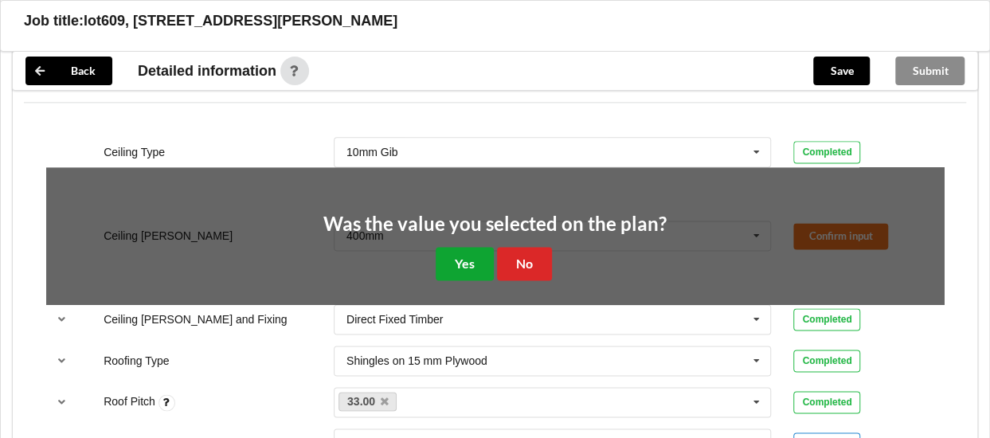
click at [475, 258] on button "Yes" at bounding box center [465, 263] width 58 height 33
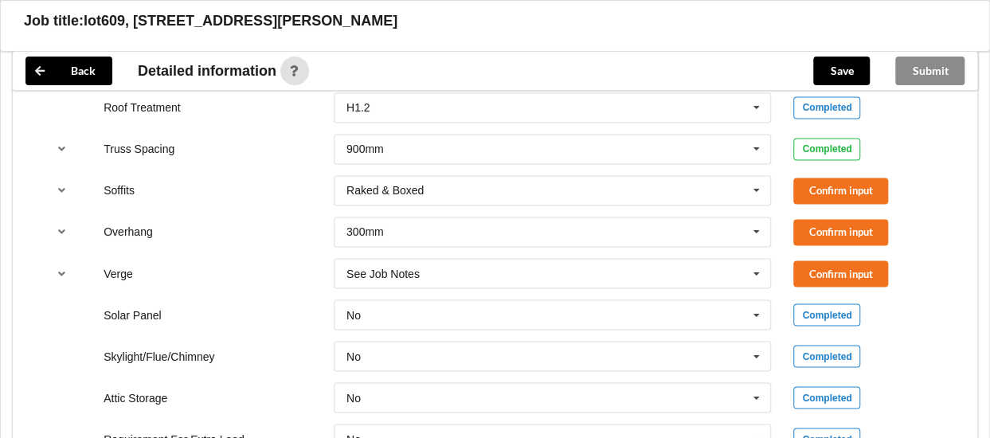
scroll to position [1224, 0]
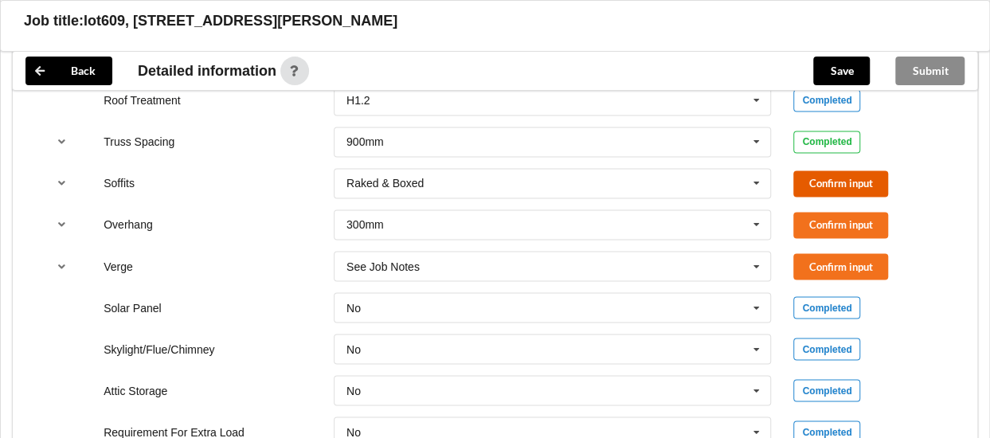
click at [851, 190] on button "Confirm input" at bounding box center [841, 184] width 95 height 26
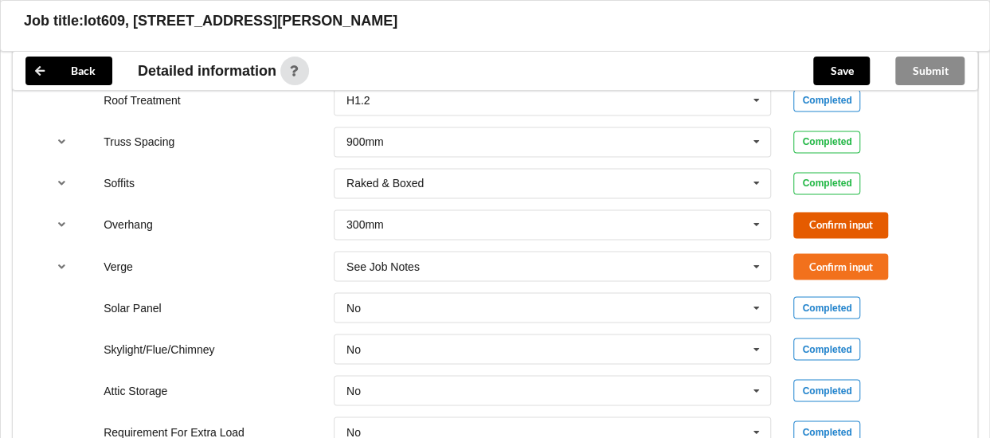
click at [837, 237] on button "Confirm input" at bounding box center [841, 225] width 95 height 26
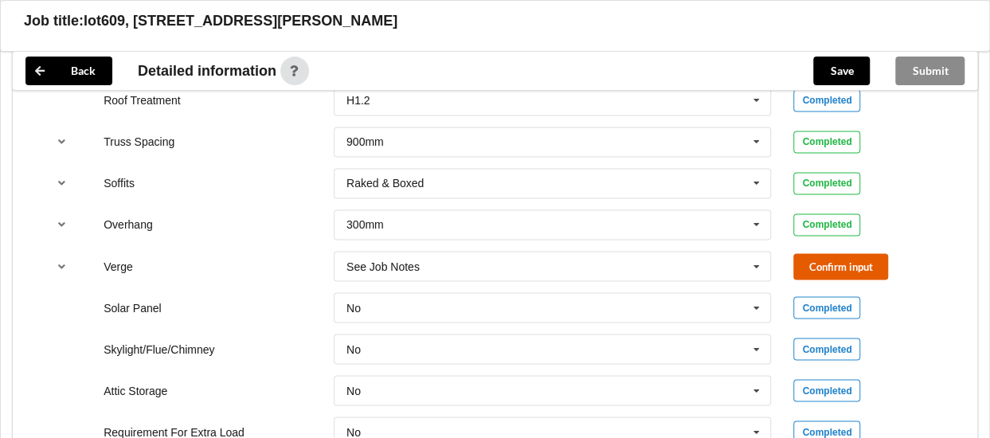
click at [828, 272] on button "Confirm input" at bounding box center [841, 266] width 95 height 26
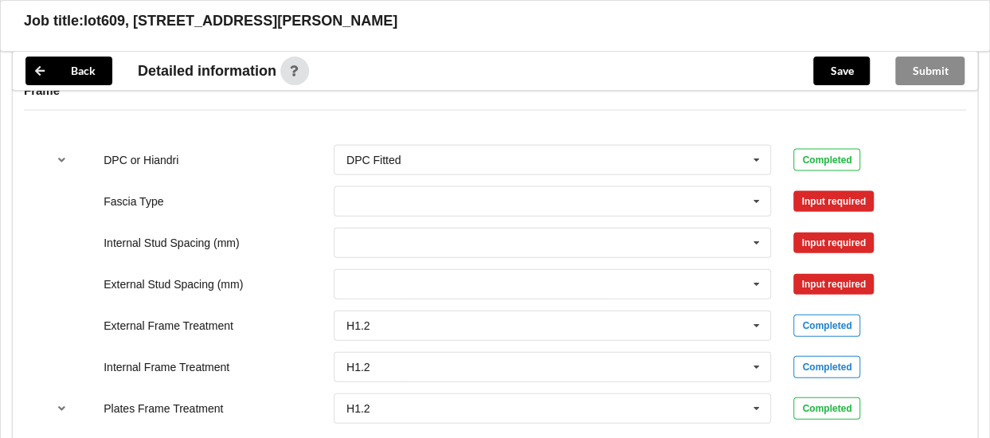
scroll to position [1682, 0]
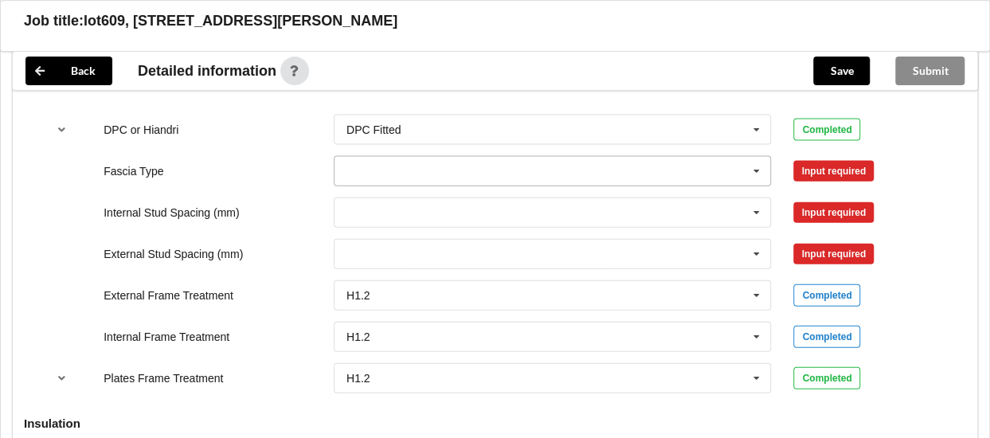
click at [754, 180] on icon at bounding box center [757, 171] width 24 height 29
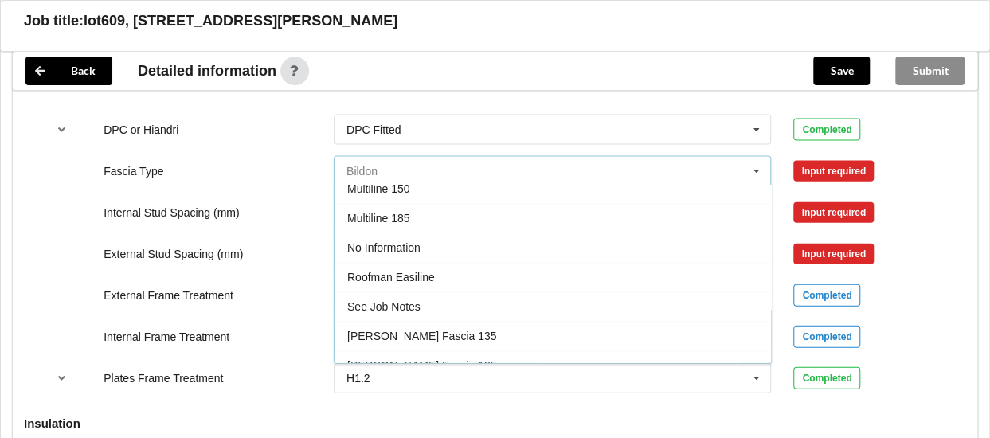
scroll to position [485, 0]
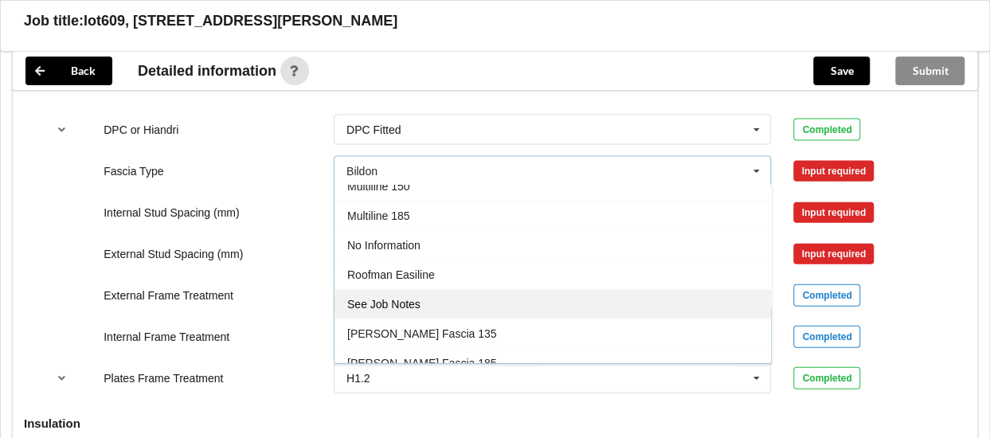
click at [419, 305] on span "See Job Notes" at bounding box center [383, 305] width 73 height 13
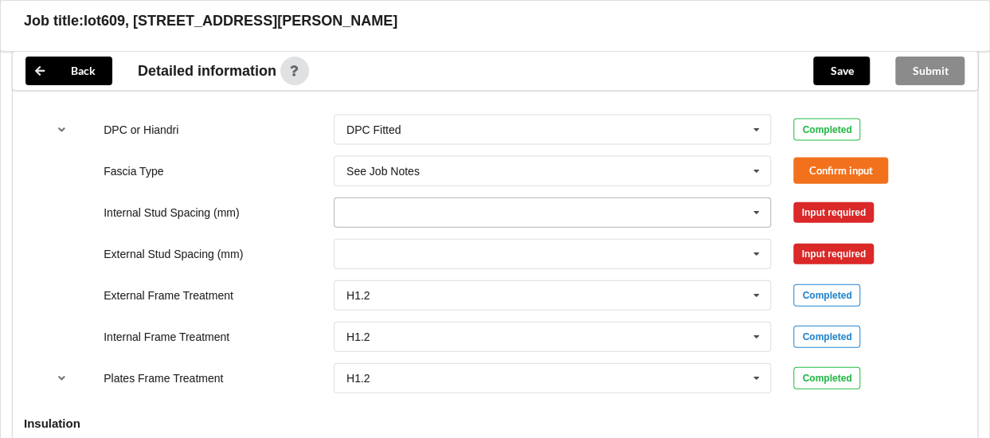
click at [432, 222] on input "text" at bounding box center [553, 212] width 437 height 29
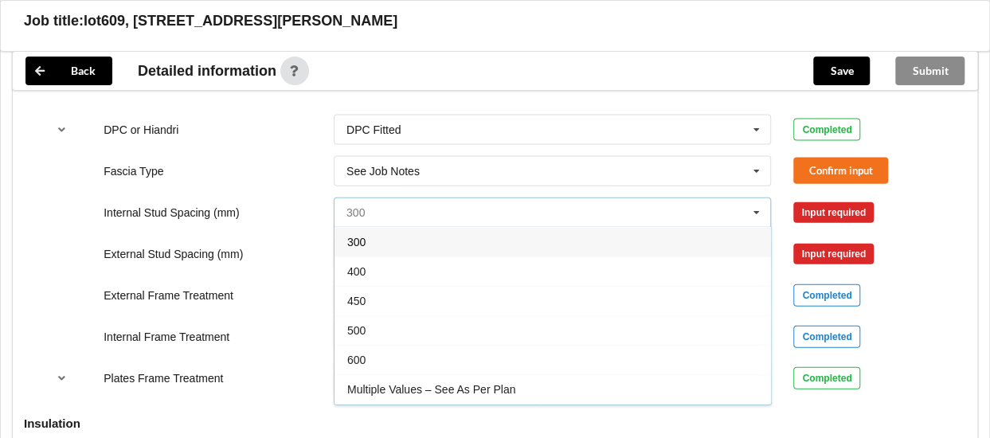
scroll to position [55, 0]
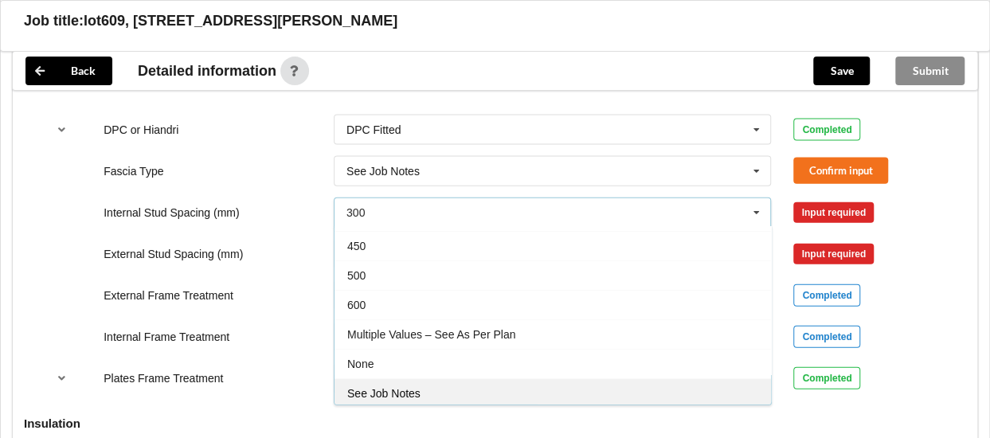
click at [456, 392] on div "See Job Notes" at bounding box center [553, 392] width 437 height 29
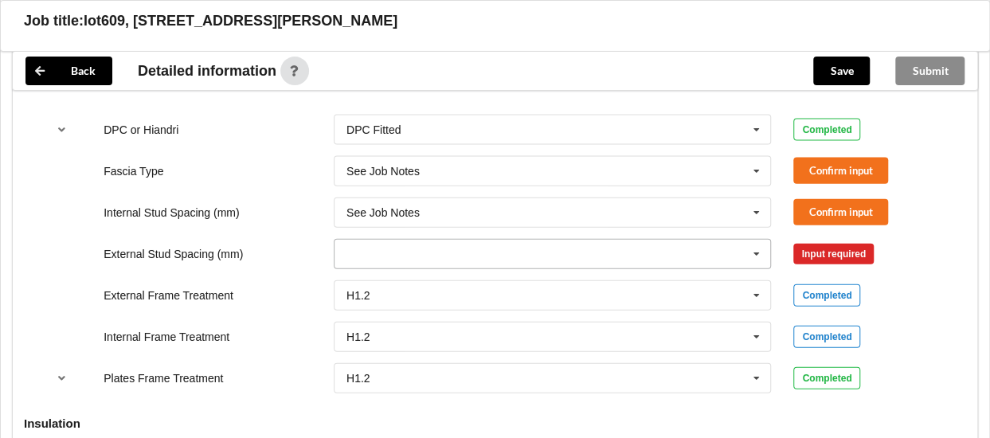
click at [754, 262] on icon at bounding box center [757, 254] width 24 height 29
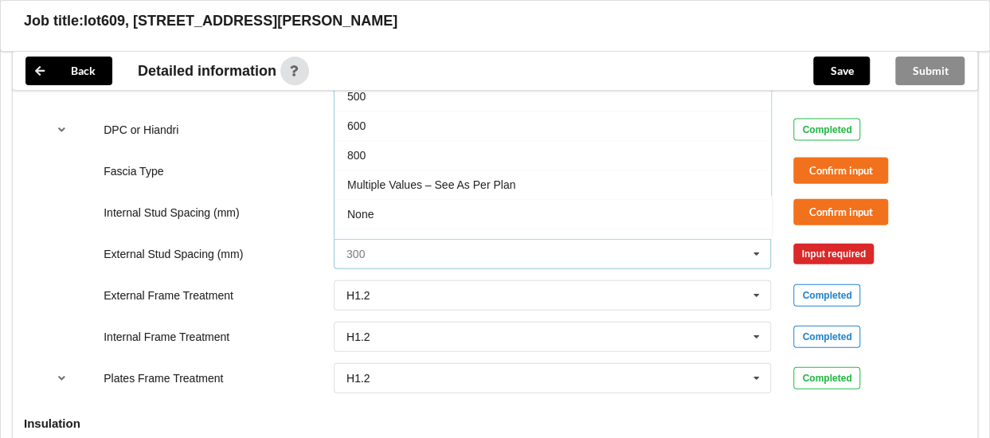
scroll to position [84, 0]
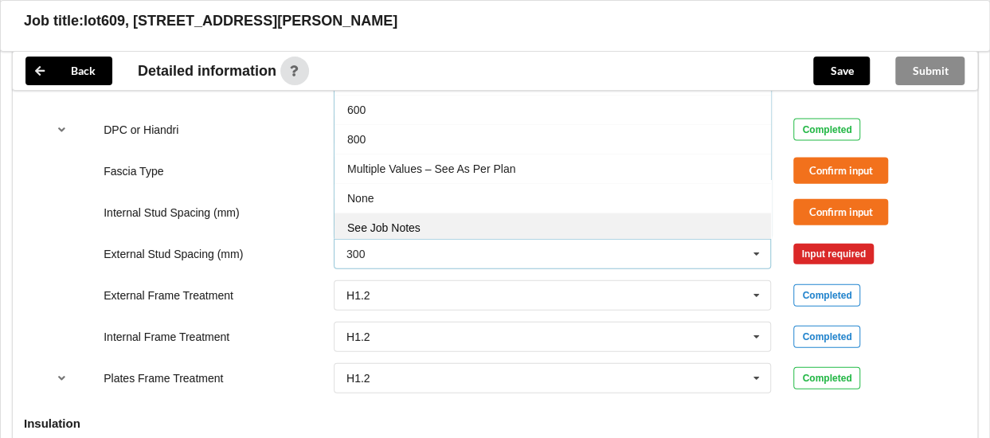
click at [476, 233] on div "See Job Notes" at bounding box center [553, 227] width 437 height 29
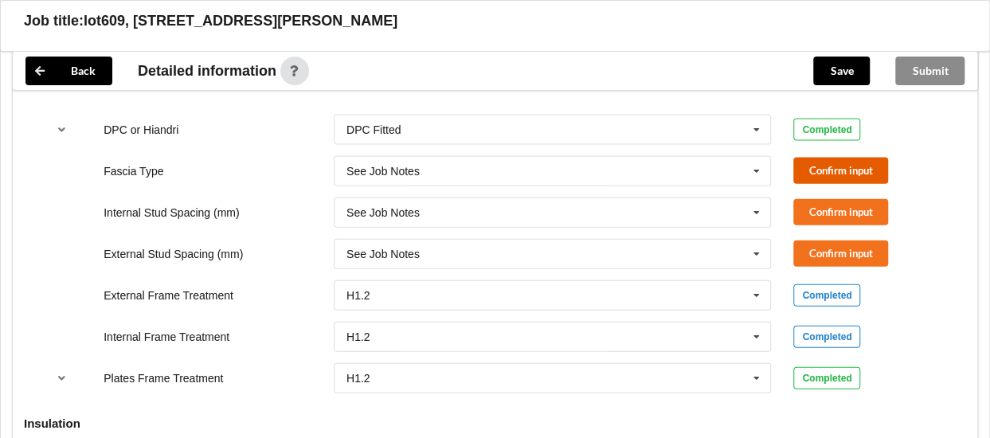
click at [814, 173] on button "Confirm input" at bounding box center [841, 171] width 95 height 26
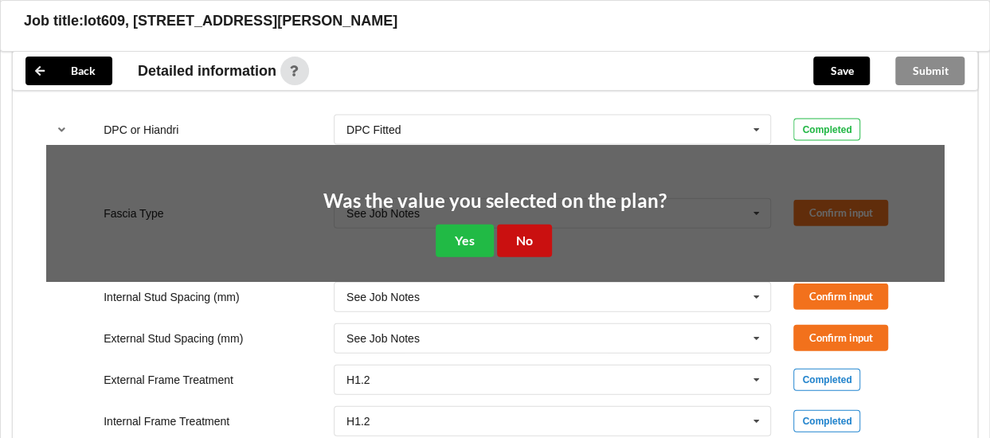
click at [534, 254] on button "No" at bounding box center [524, 241] width 55 height 33
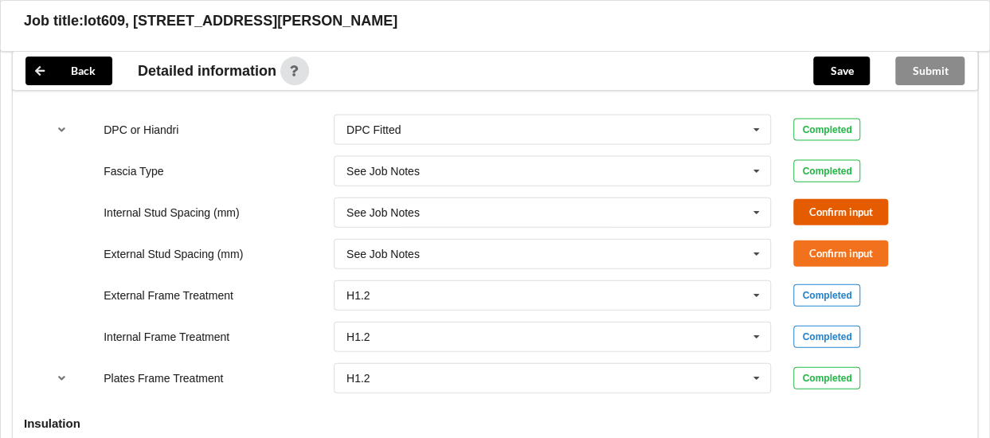
click at [831, 218] on button "Confirm input" at bounding box center [841, 212] width 95 height 26
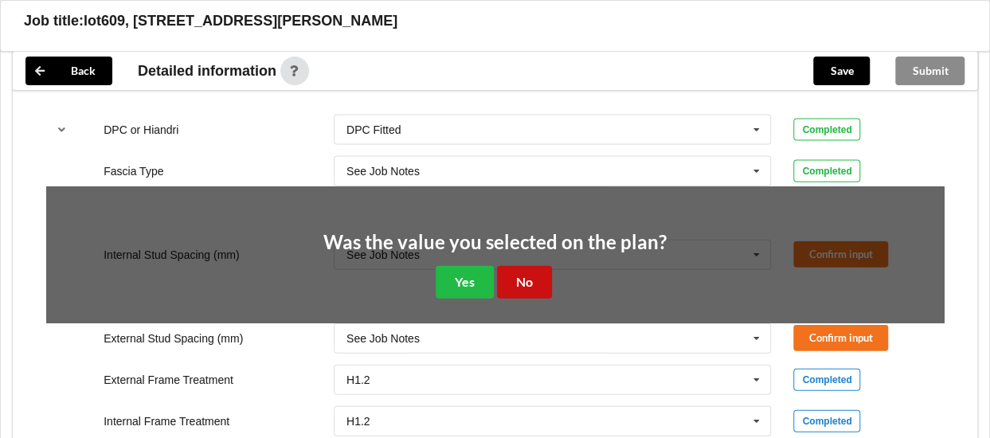
click at [542, 284] on button "No" at bounding box center [524, 282] width 55 height 33
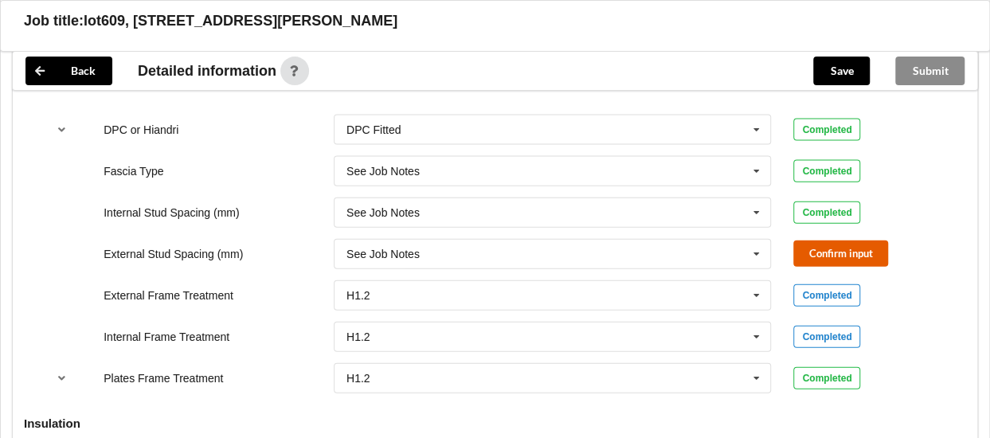
click at [818, 261] on button "Confirm input" at bounding box center [841, 254] width 95 height 26
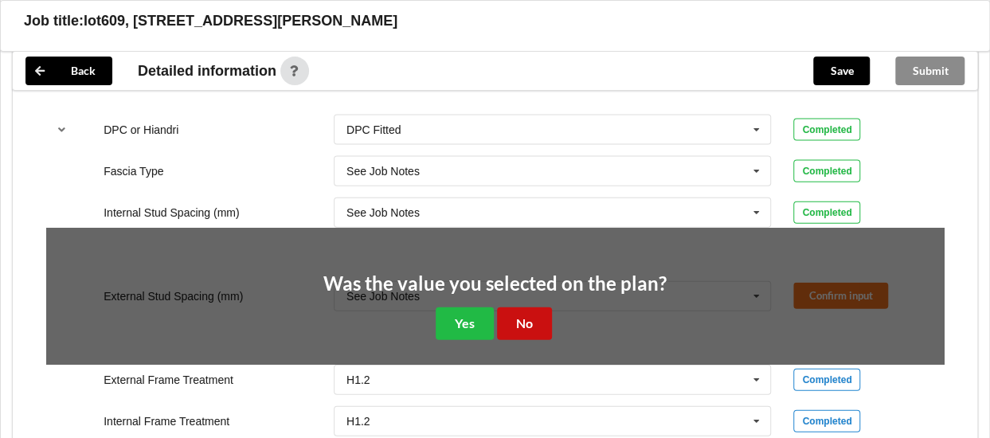
click at [518, 335] on button "No" at bounding box center [524, 324] width 55 height 33
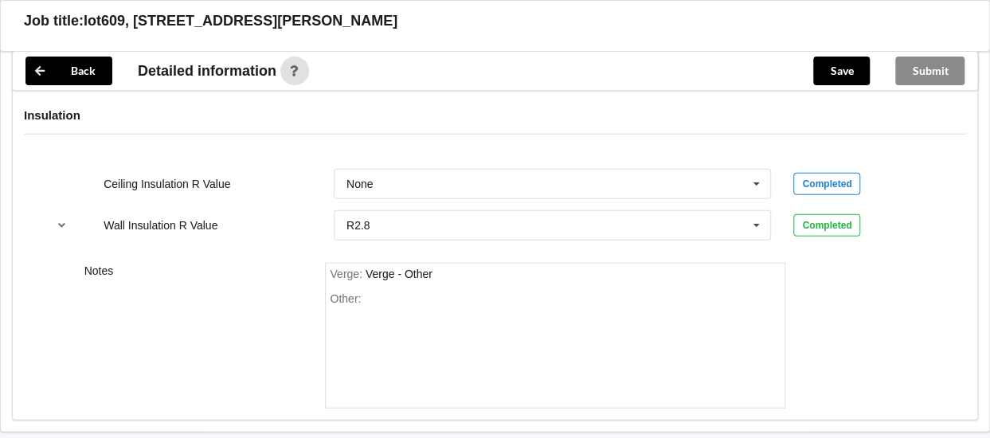
scroll to position [1994, 0]
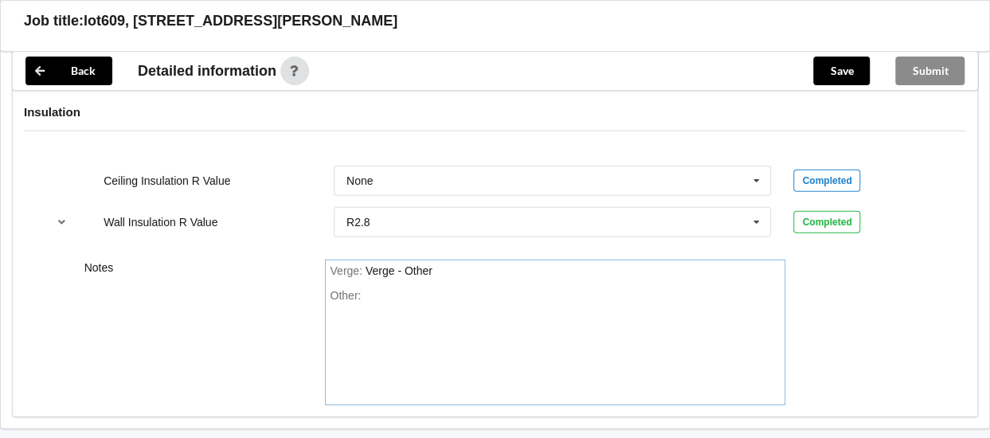
click at [433, 301] on div "Other:" at bounding box center [555, 345] width 451 height 112
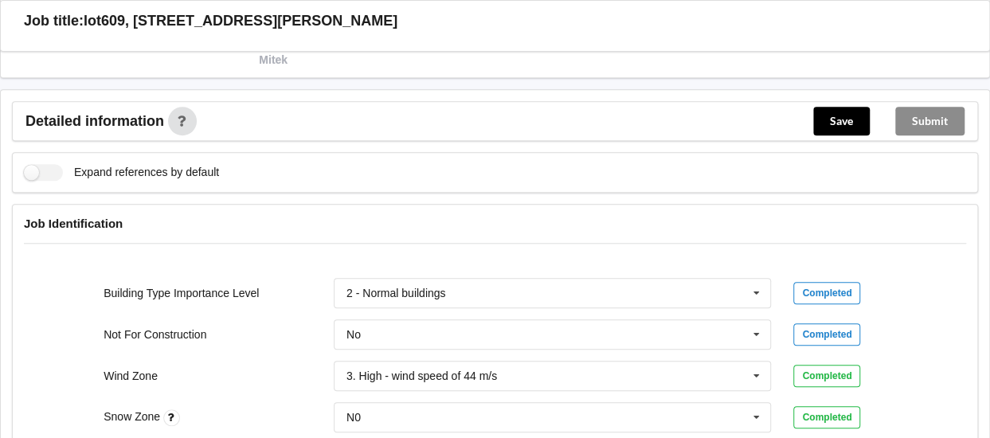
scroll to position [472, 0]
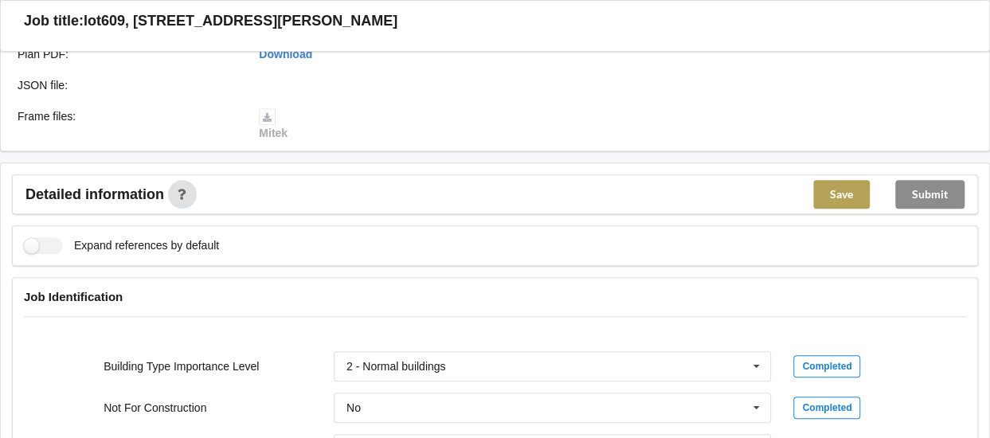
click at [833, 202] on button "Save" at bounding box center [842, 194] width 57 height 29
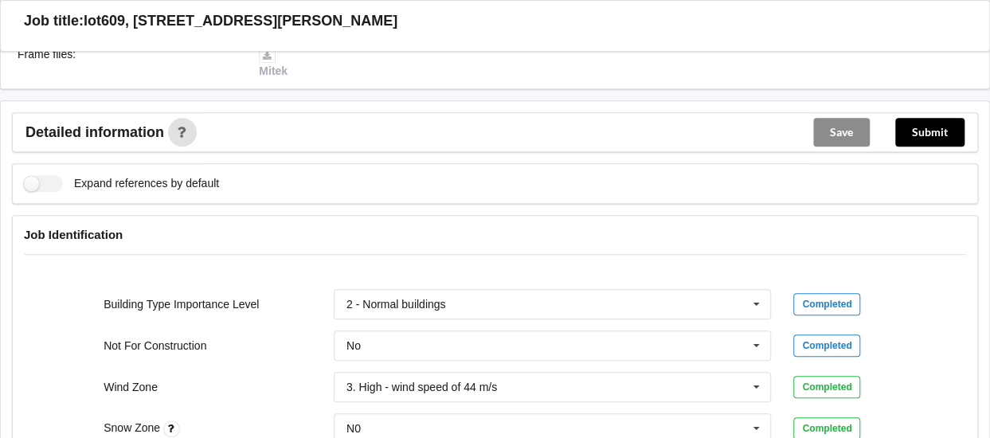
scroll to position [464, 0]
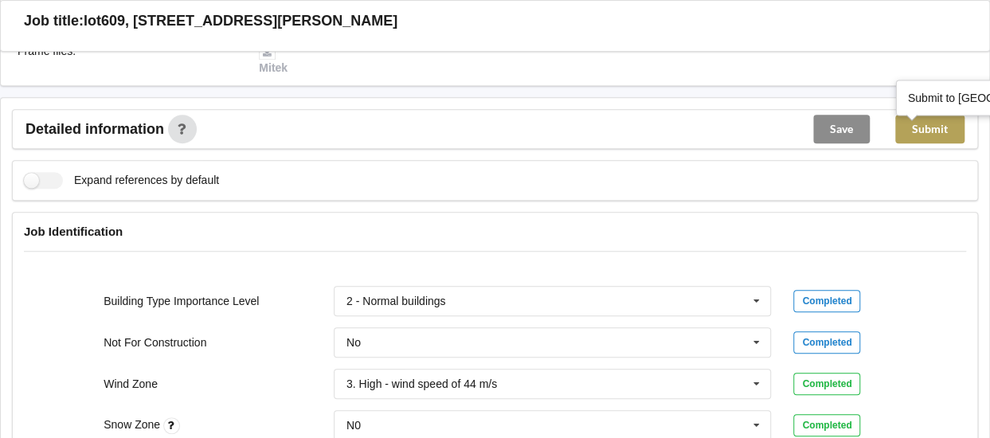
click at [937, 127] on button "Submit" at bounding box center [930, 129] width 69 height 29
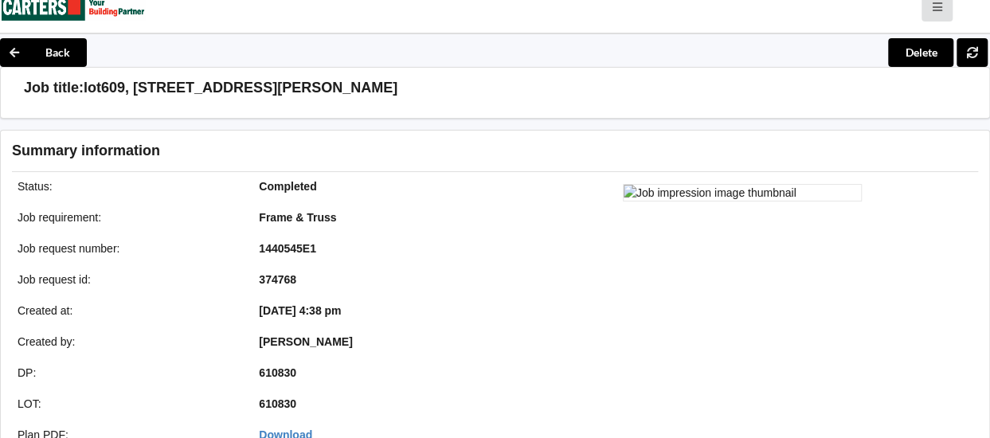
scroll to position [0, 0]
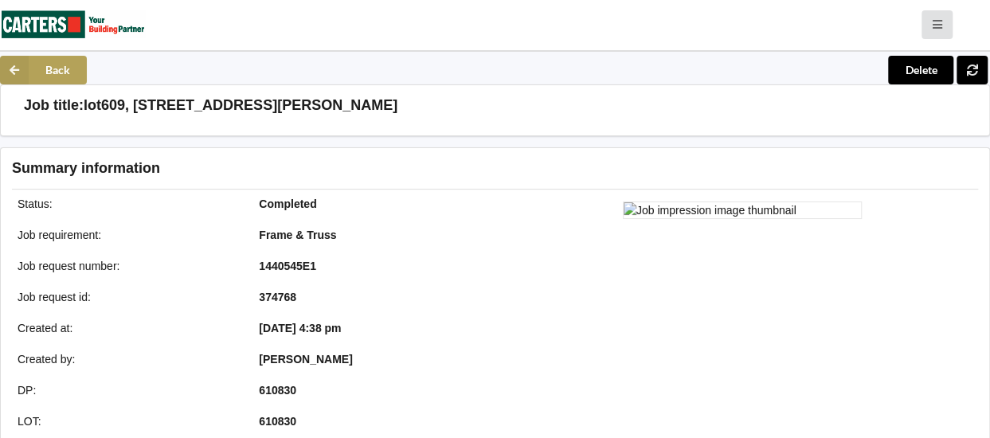
click at [35, 80] on button "Back" at bounding box center [43, 70] width 87 height 29
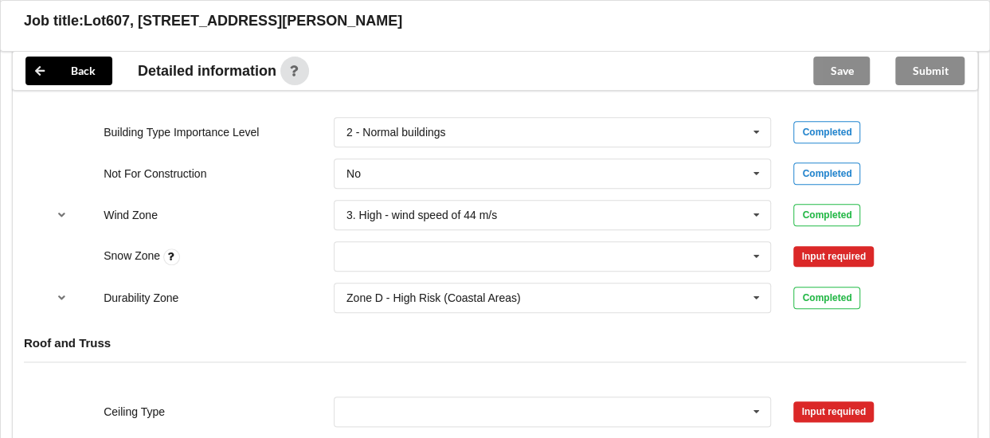
scroll to position [708, 0]
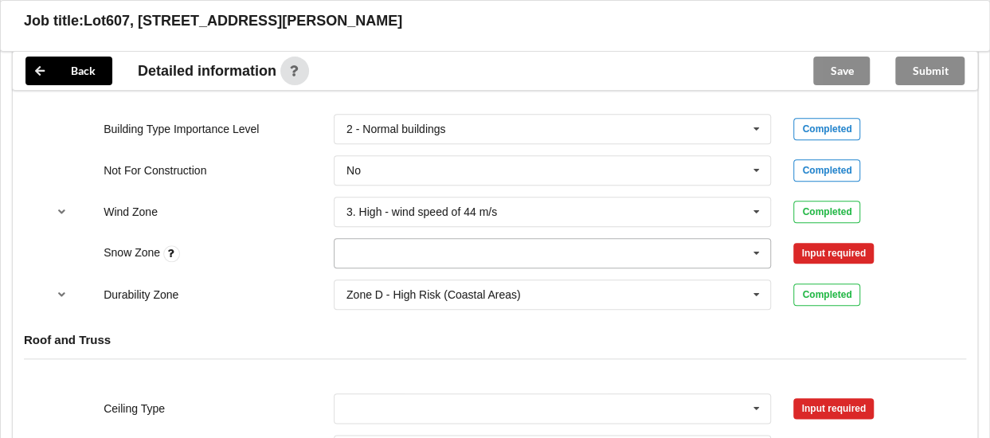
click at [552, 256] on input "text" at bounding box center [553, 253] width 437 height 29
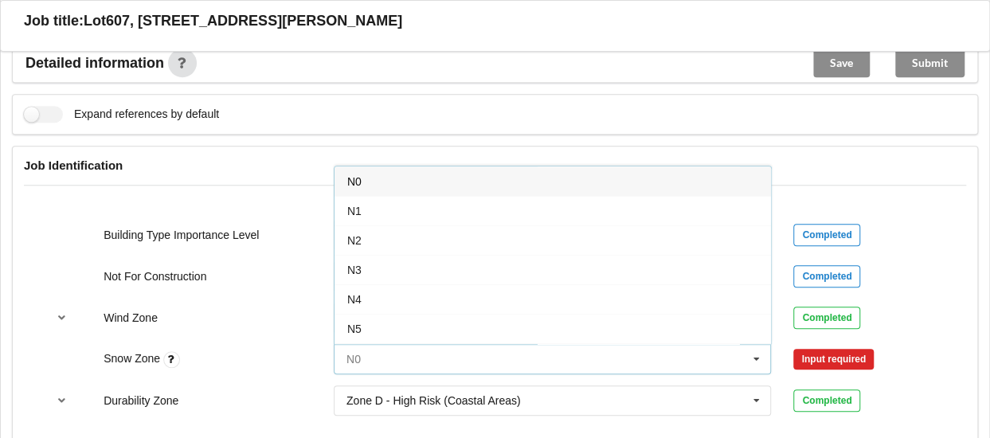
scroll to position [597, 0]
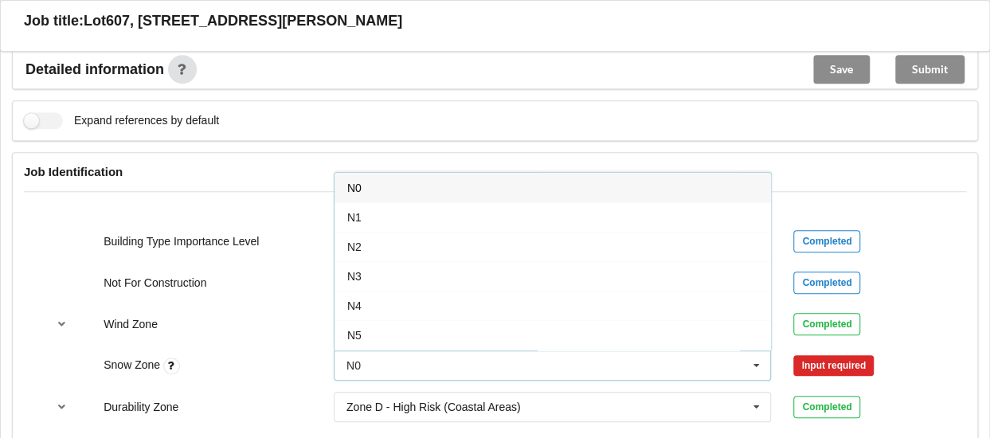
click at [668, 198] on div "N0" at bounding box center [553, 187] width 437 height 29
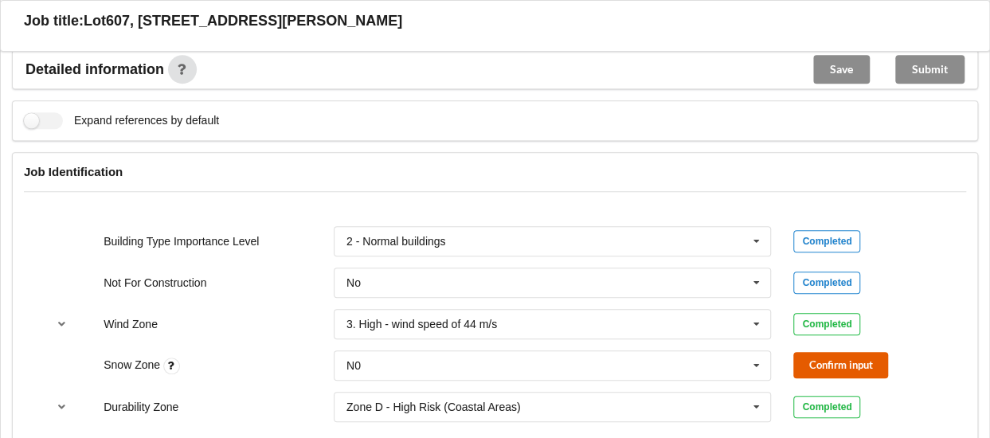
click at [829, 367] on button "Confirm input" at bounding box center [841, 365] width 95 height 26
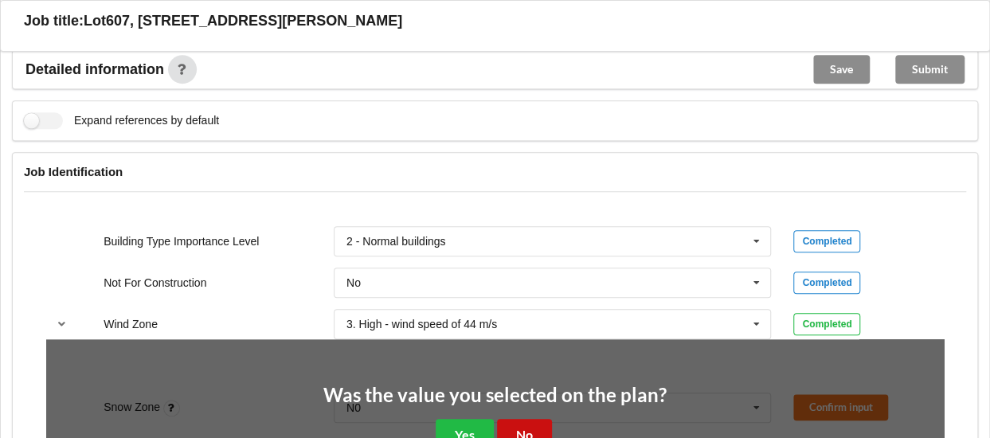
click at [534, 430] on button "No" at bounding box center [524, 435] width 55 height 33
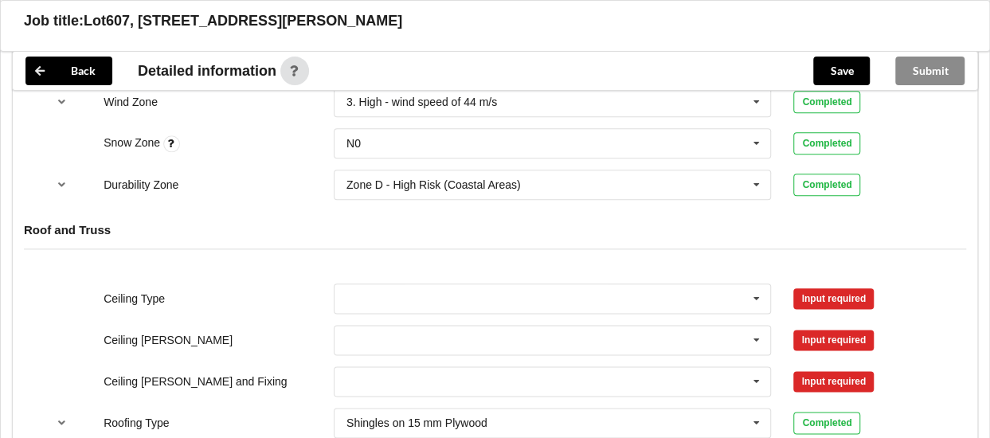
scroll to position [832, 0]
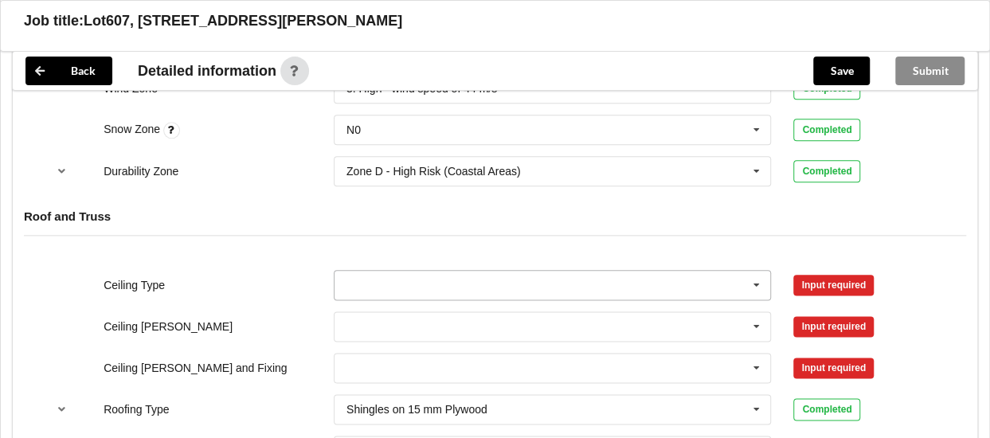
click at [461, 298] on input "text" at bounding box center [553, 285] width 437 height 29
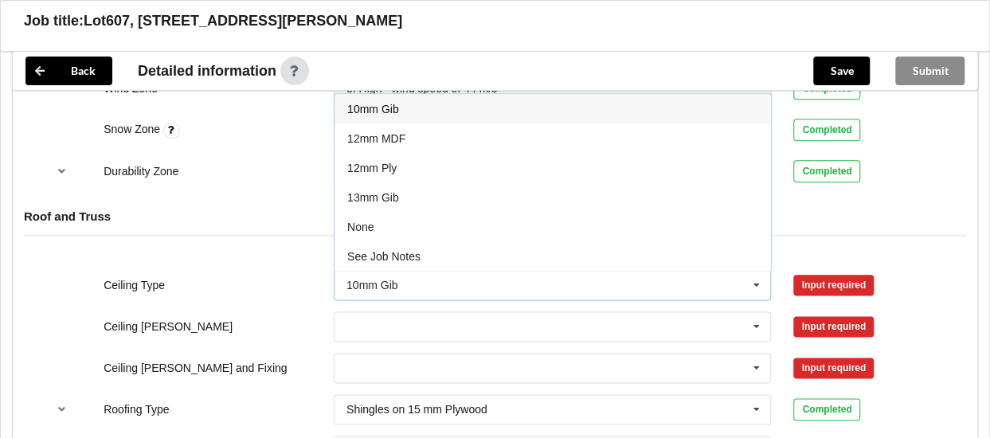
click at [449, 114] on div "10mm Gib" at bounding box center [553, 108] width 437 height 29
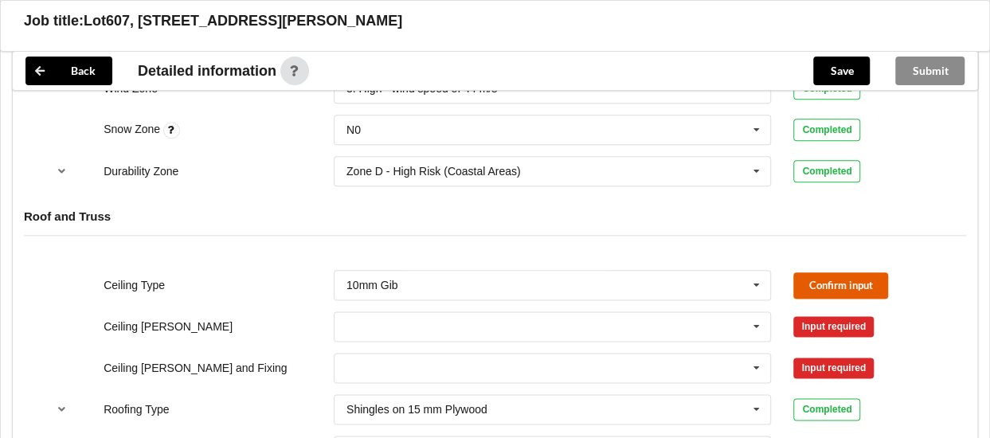
click at [802, 284] on button "Confirm input" at bounding box center [841, 286] width 95 height 26
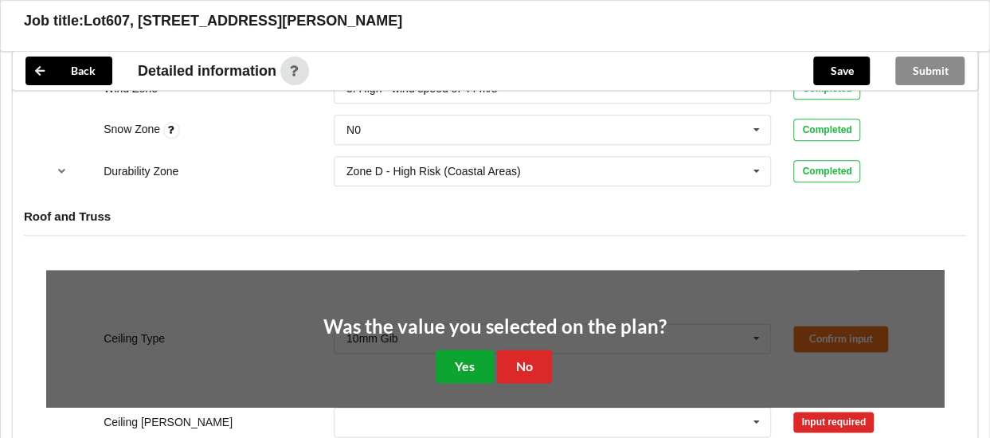
click at [476, 366] on button "Yes" at bounding box center [465, 366] width 58 height 33
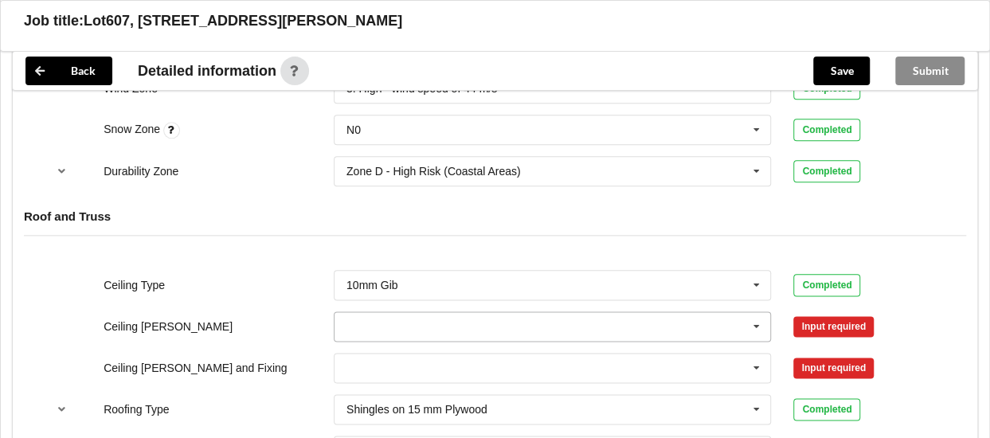
click at [435, 336] on input "text" at bounding box center [553, 326] width 437 height 29
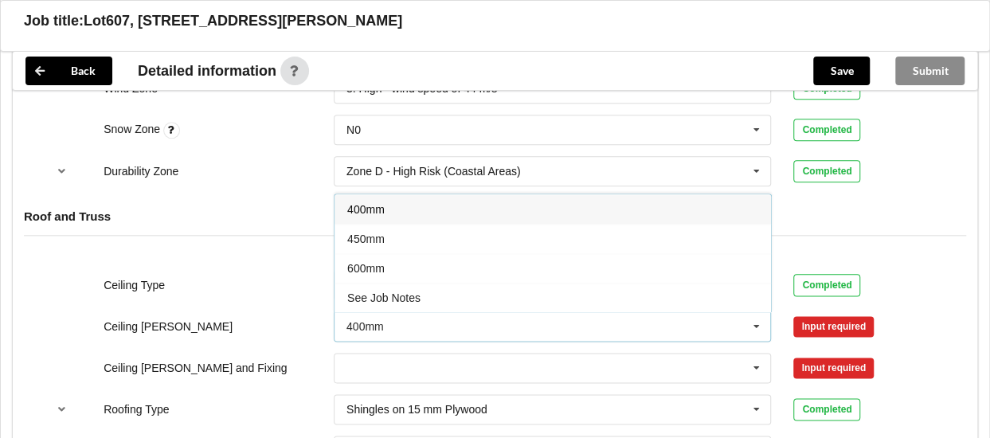
click at [422, 209] on div "400mm" at bounding box center [553, 208] width 437 height 29
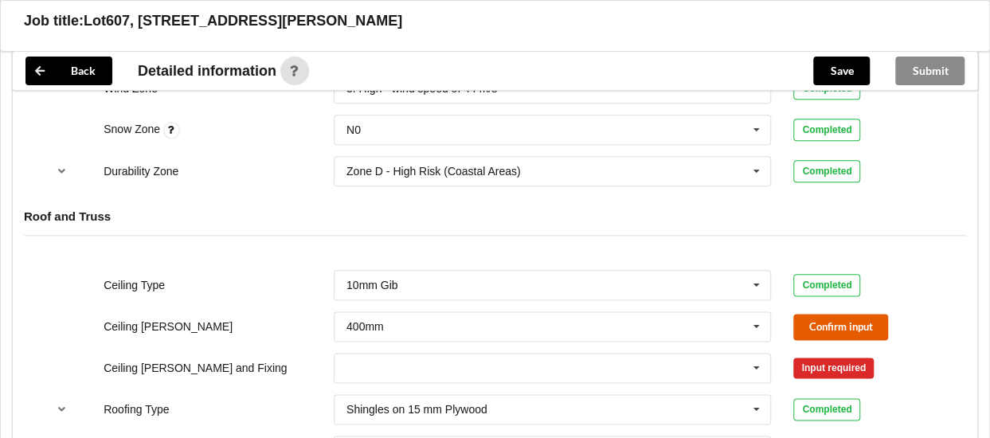
click at [811, 325] on button "Confirm input" at bounding box center [841, 327] width 95 height 26
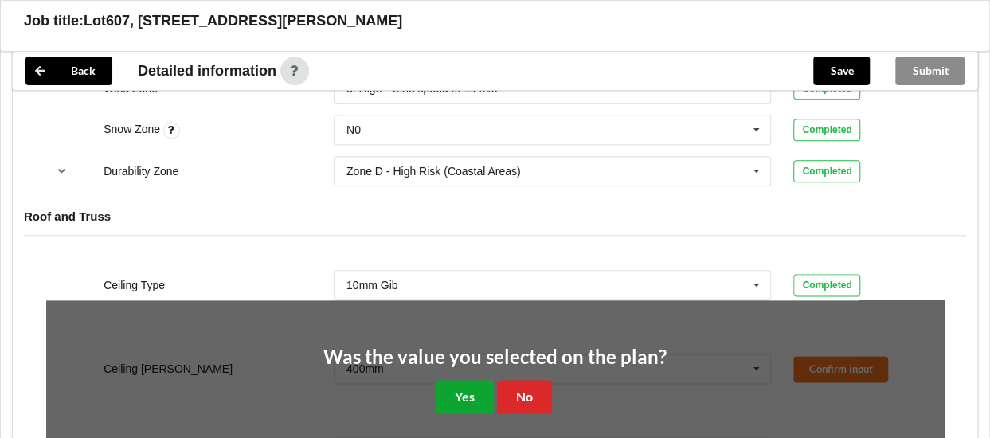
click at [470, 407] on button "Yes" at bounding box center [465, 396] width 58 height 33
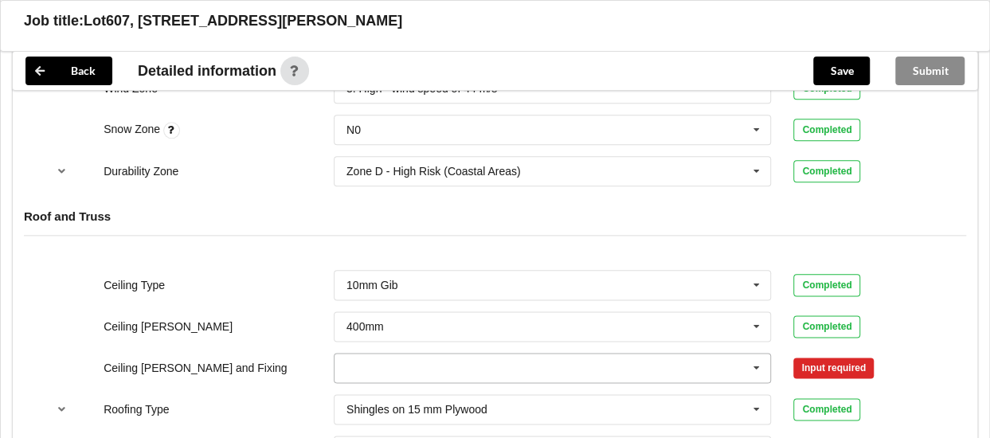
click at [438, 378] on input "text" at bounding box center [553, 368] width 437 height 29
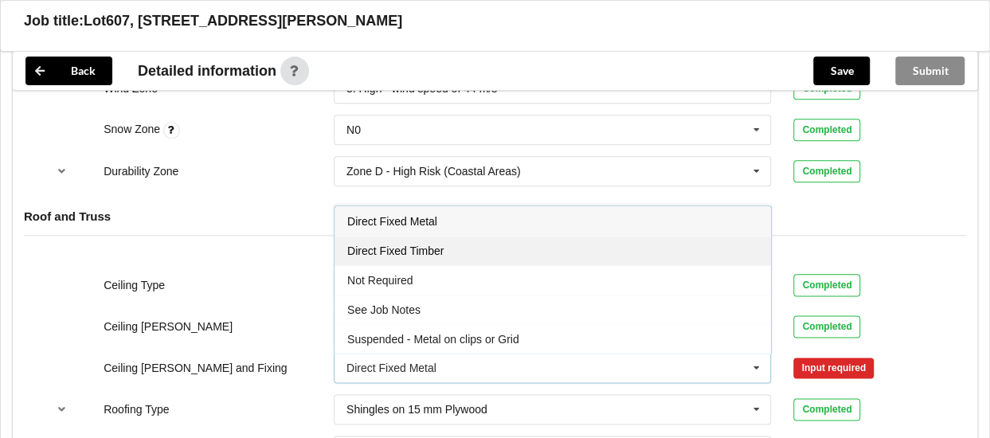
click at [440, 257] on span "Direct Fixed Timber" at bounding box center [395, 251] width 96 height 13
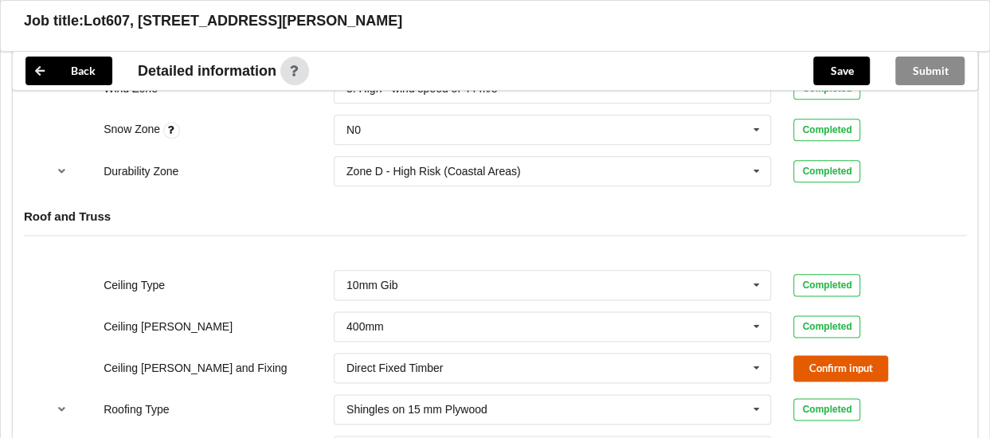
click at [842, 378] on button "Confirm input" at bounding box center [841, 368] width 95 height 26
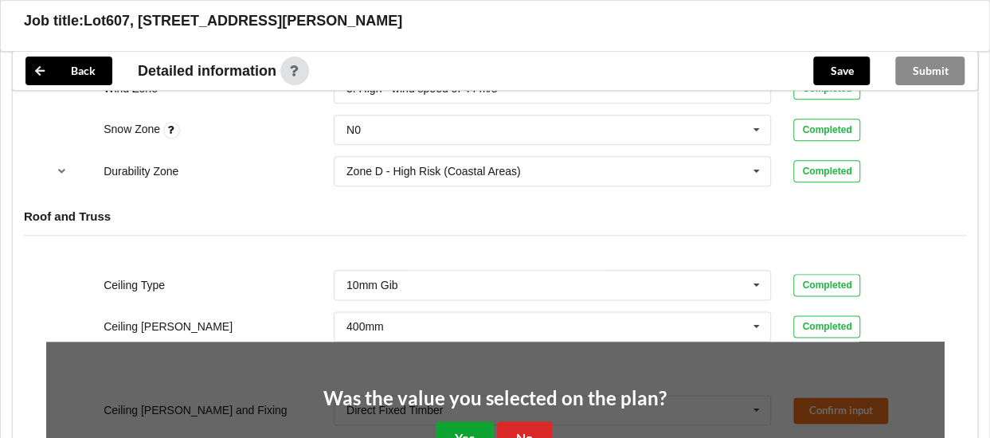
click at [465, 431] on button "Yes" at bounding box center [465, 437] width 58 height 33
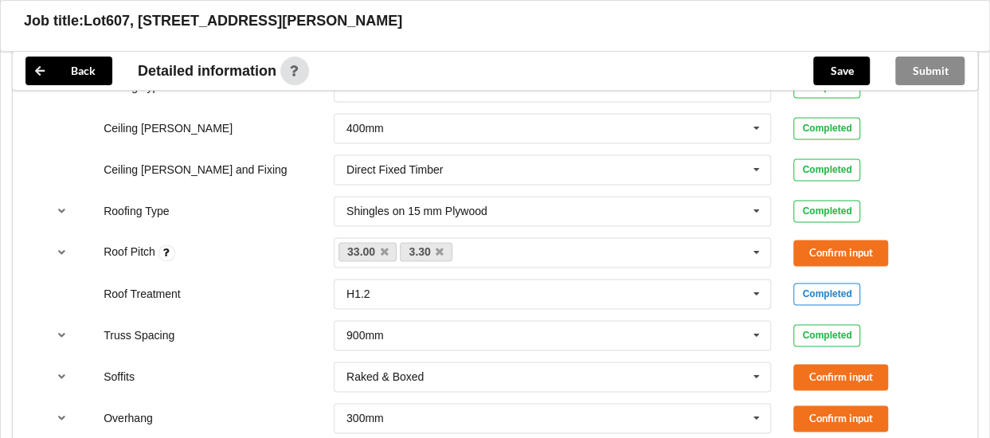
scroll to position [1037, 0]
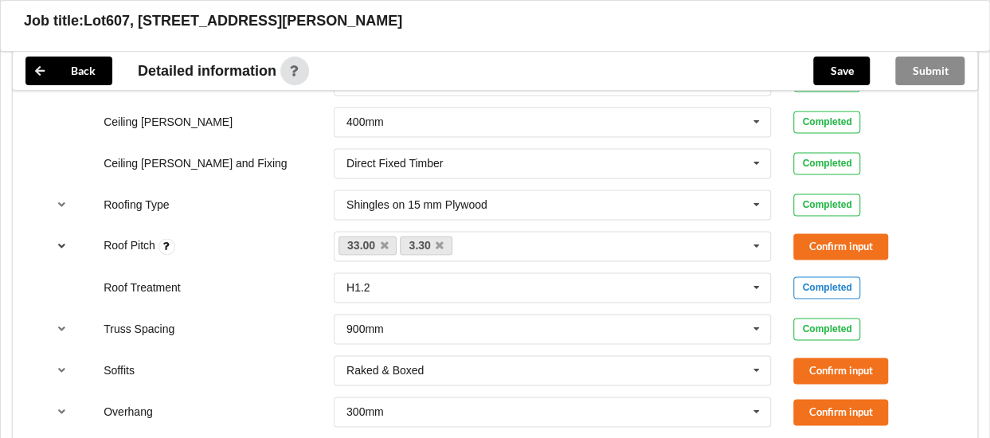
click at [57, 250] on icon "reference-toggle" at bounding box center [62, 246] width 14 height 10
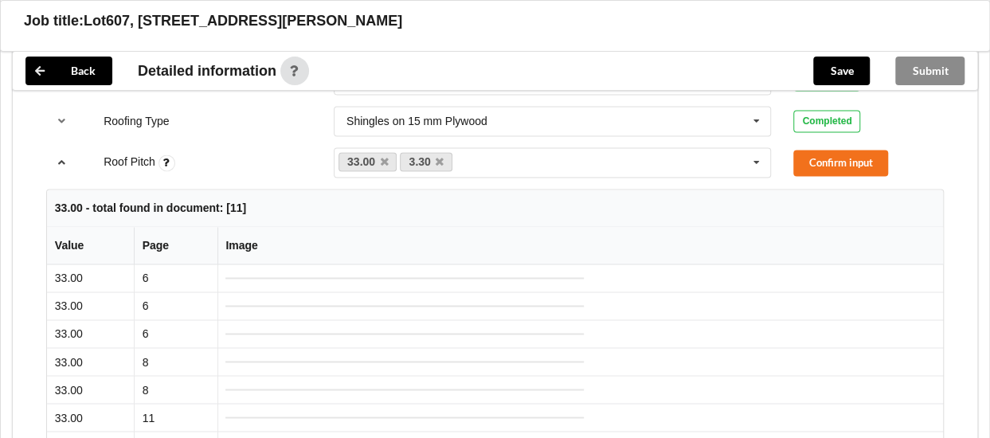
scroll to position [1107, 0]
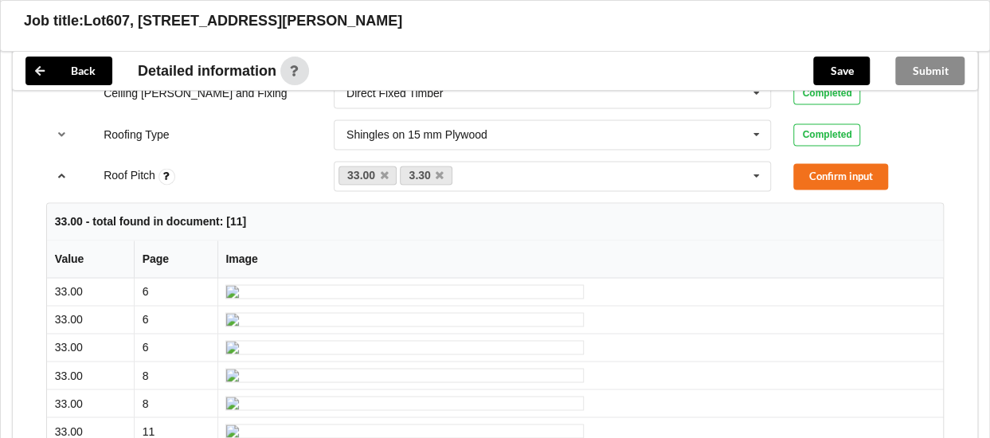
click at [63, 180] on icon "reference-toggle" at bounding box center [62, 176] width 14 height 10
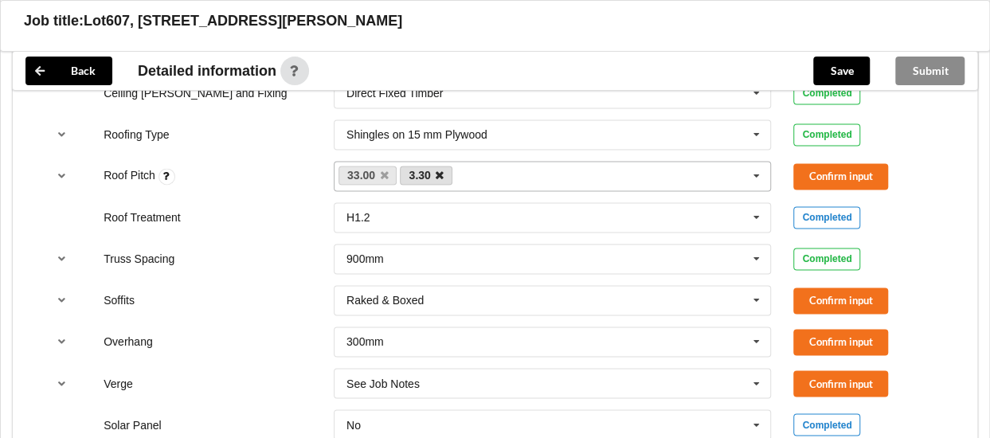
click at [440, 181] on icon at bounding box center [440, 176] width 8 height 10
click at [62, 180] on icon "reference-toggle" at bounding box center [62, 176] width 14 height 10
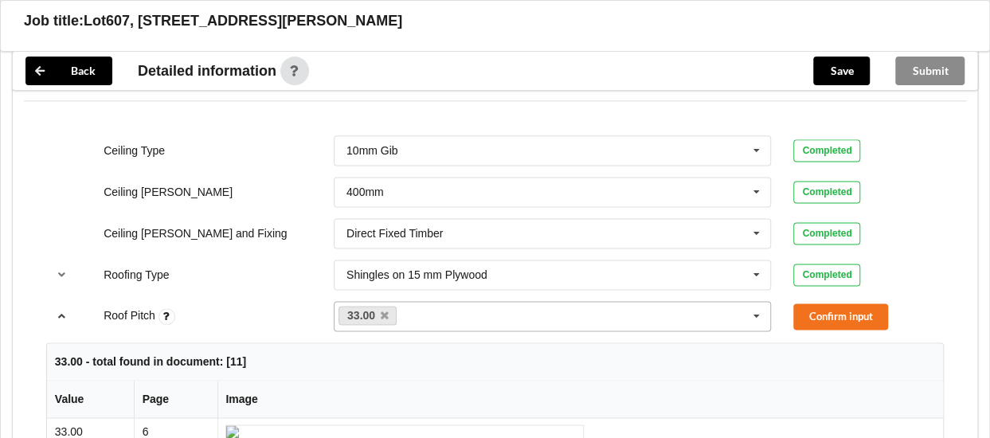
scroll to position [940, 0]
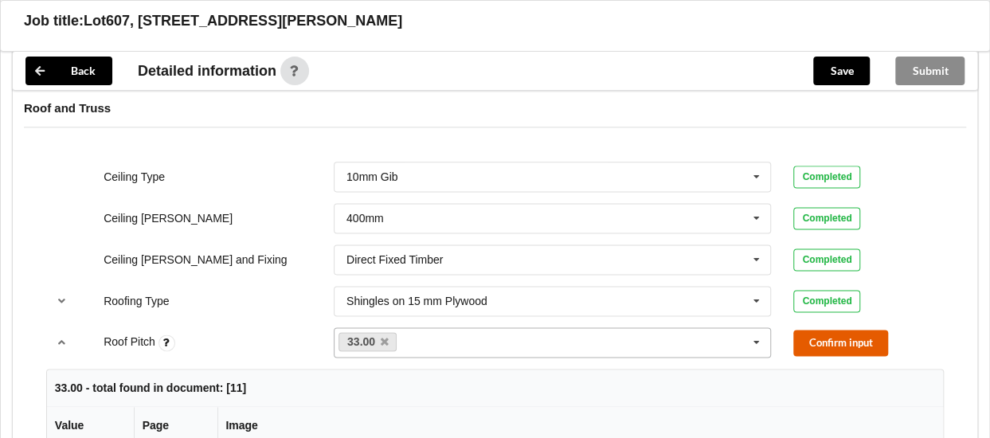
click at [837, 347] on button "Confirm input" at bounding box center [841, 343] width 95 height 26
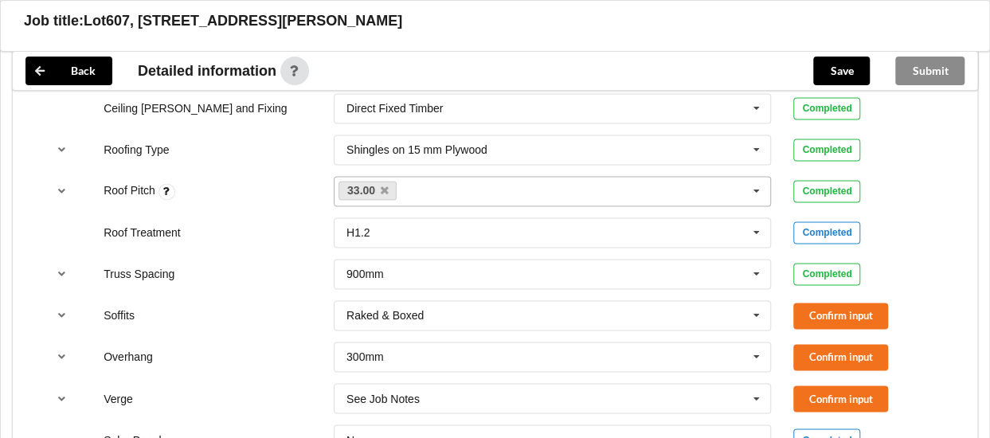
scroll to position [1128, 0]
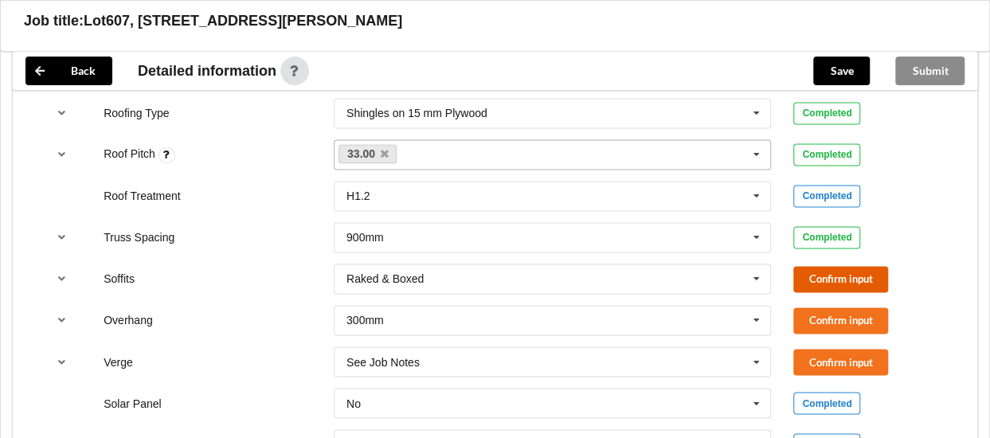
click at [866, 286] on button "Confirm input" at bounding box center [841, 279] width 95 height 26
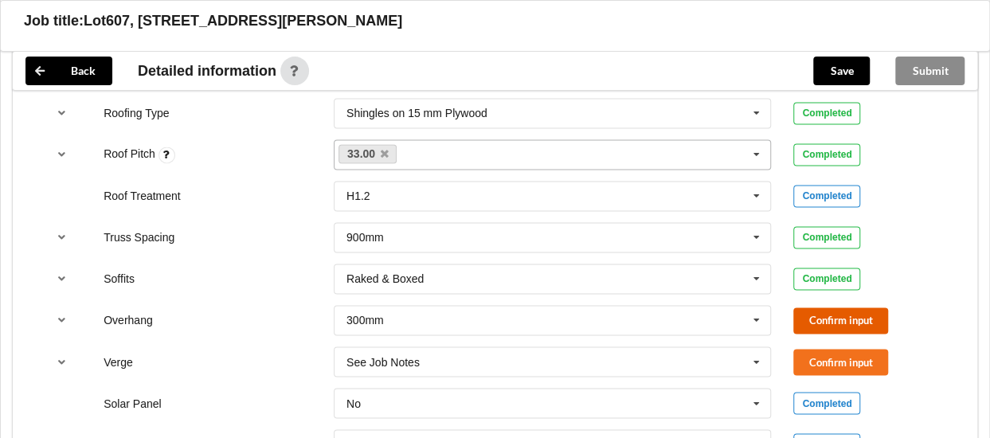
click at [838, 326] on button "Confirm input" at bounding box center [841, 321] width 95 height 26
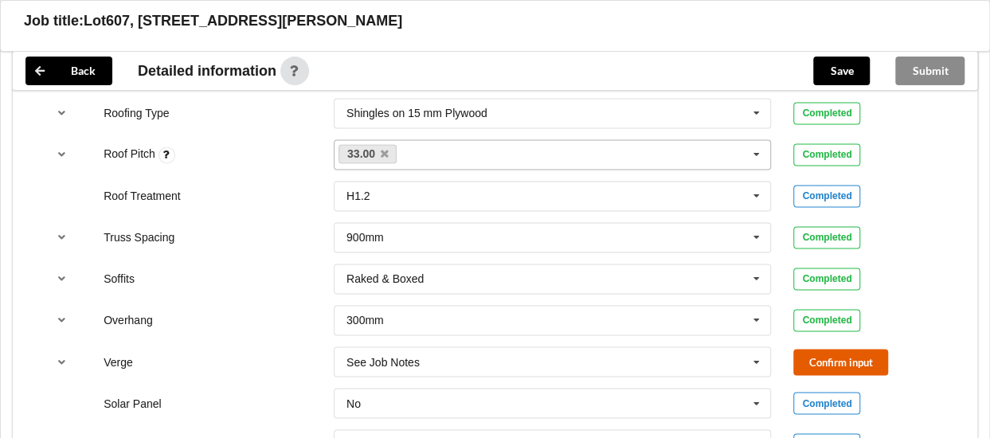
click at [840, 359] on button "Confirm input" at bounding box center [841, 362] width 95 height 26
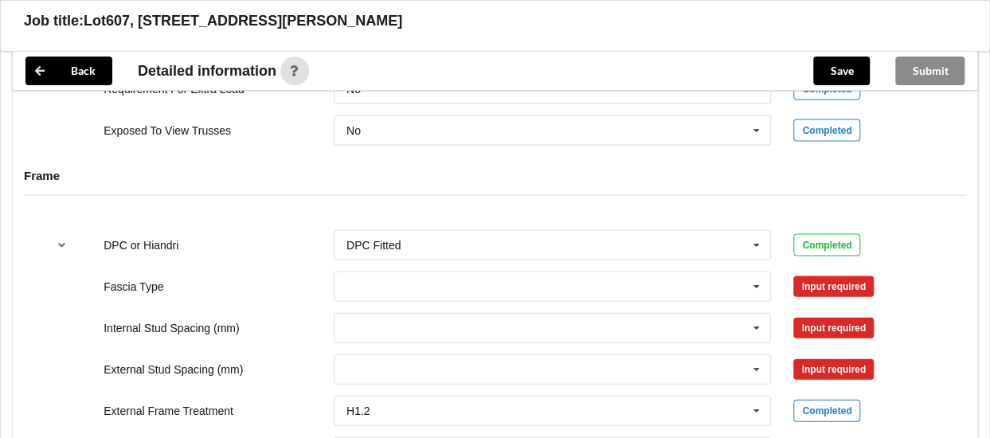
scroll to position [1577, 0]
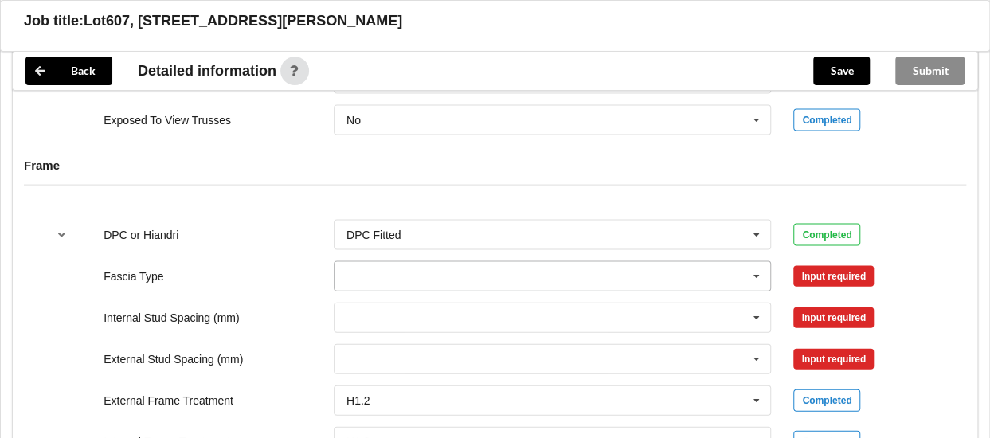
click at [754, 288] on icon at bounding box center [757, 276] width 24 height 29
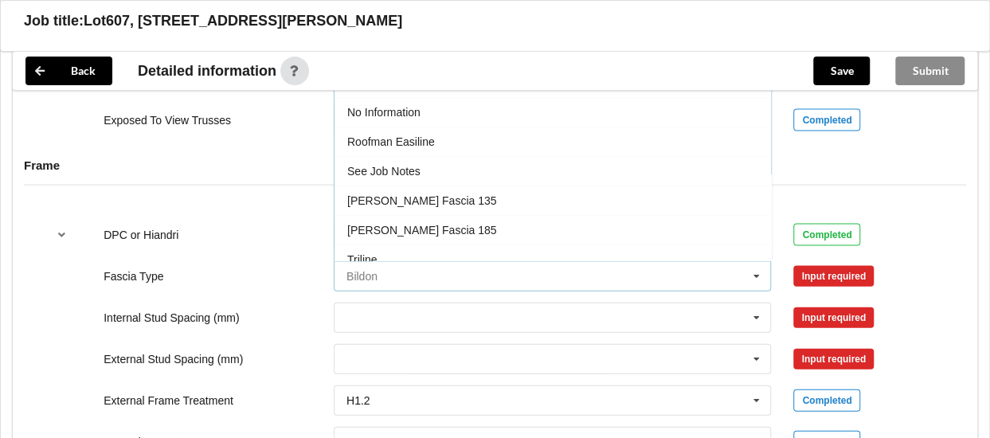
scroll to position [523, 0]
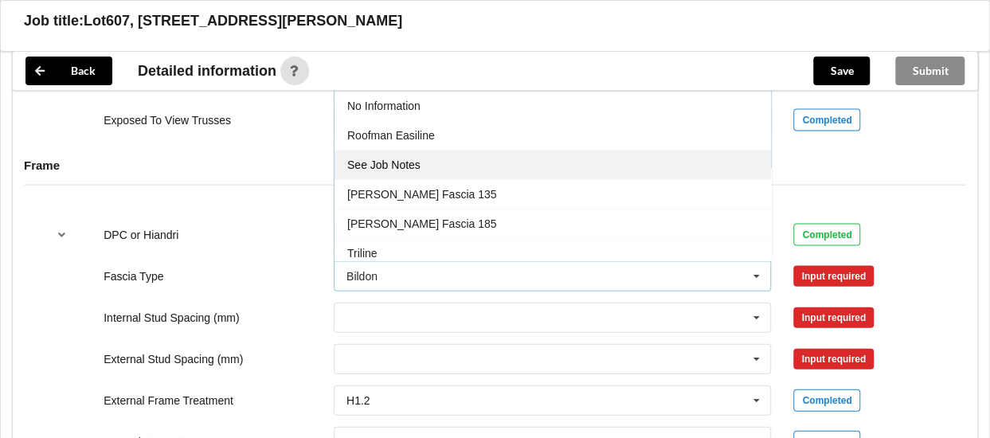
click at [490, 168] on div "See Job Notes" at bounding box center [553, 165] width 437 height 29
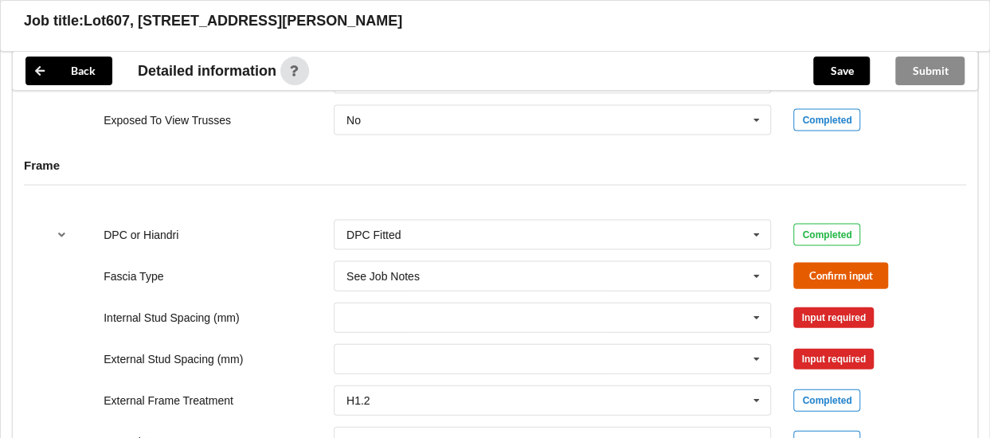
click at [812, 279] on button "Confirm input" at bounding box center [841, 276] width 95 height 26
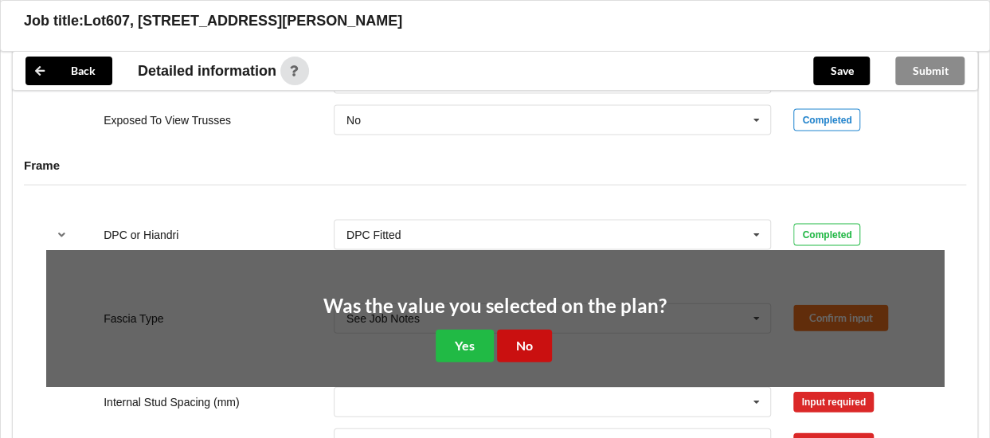
click at [526, 345] on button "No" at bounding box center [524, 346] width 55 height 33
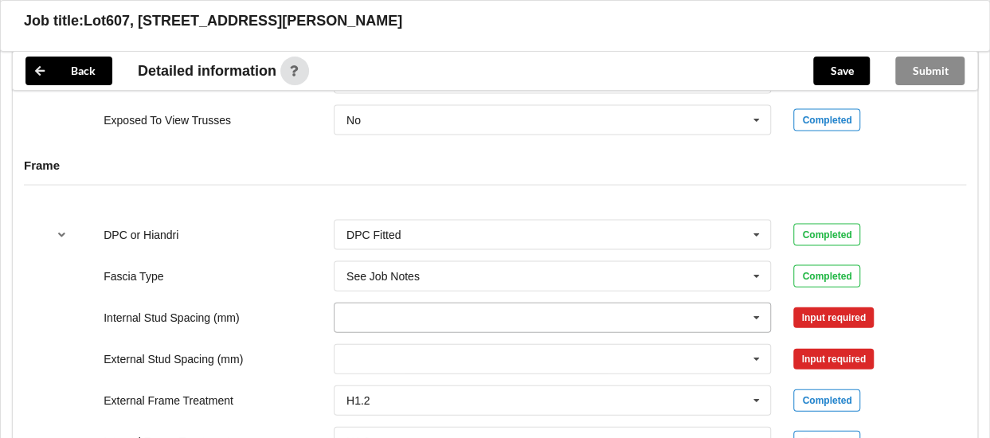
click at [510, 327] on input "text" at bounding box center [553, 318] width 437 height 29
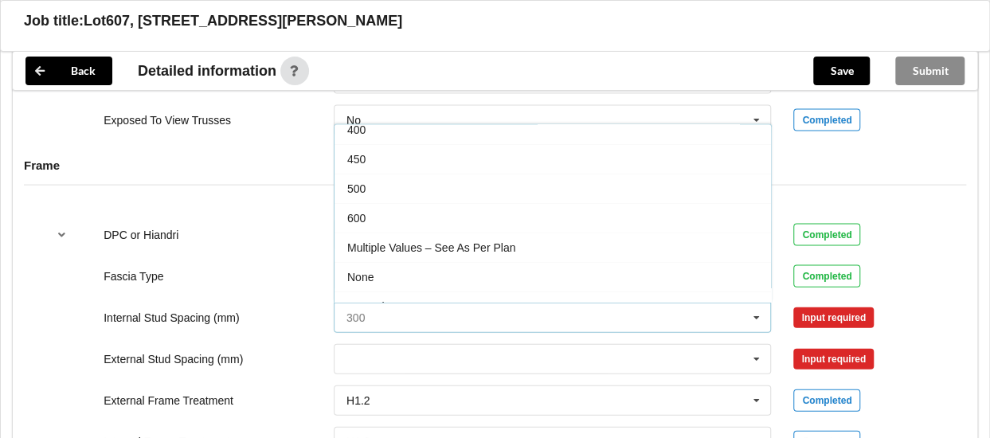
scroll to position [55, 0]
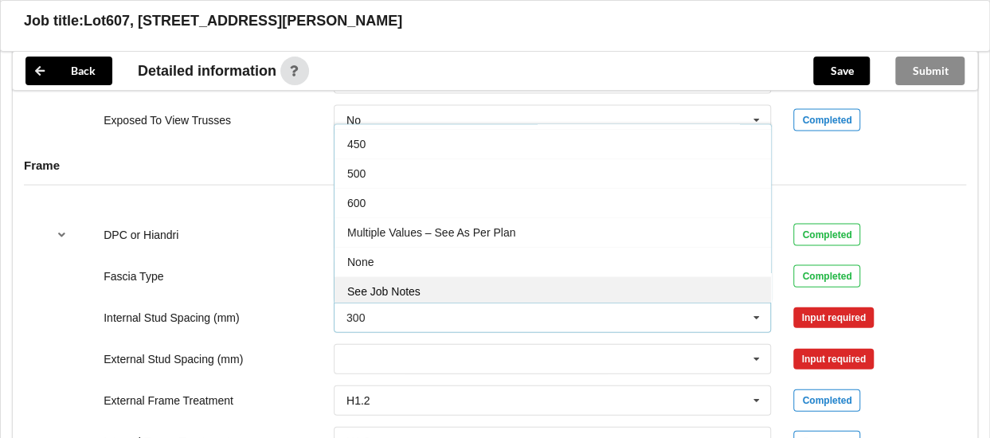
click at [508, 291] on div "See Job Notes" at bounding box center [553, 290] width 437 height 29
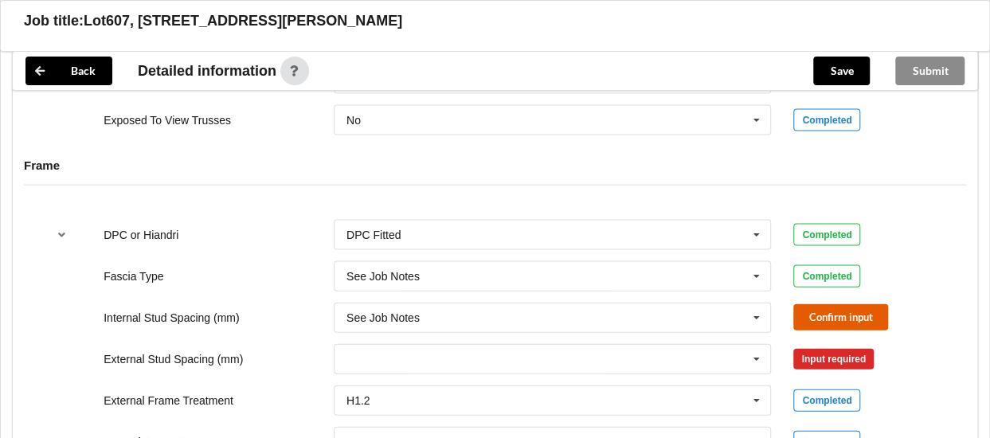
click at [809, 331] on button "Confirm input" at bounding box center [841, 317] width 95 height 26
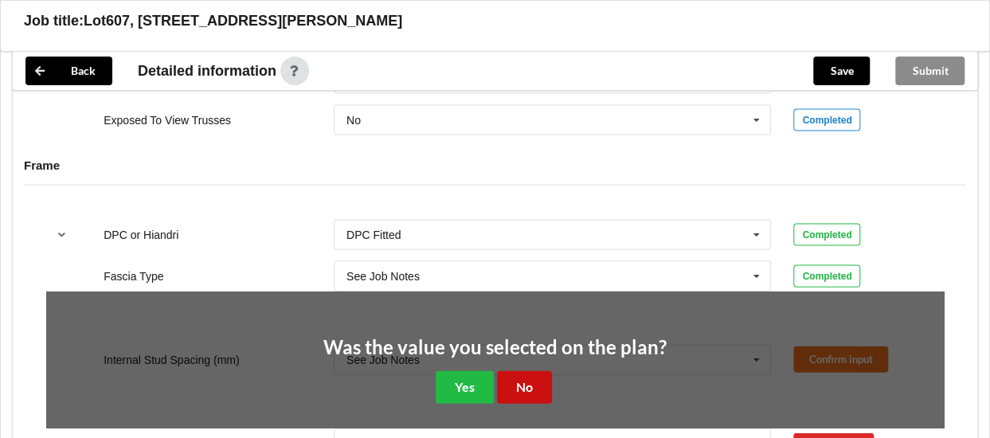
click at [534, 390] on button "No" at bounding box center [524, 387] width 55 height 33
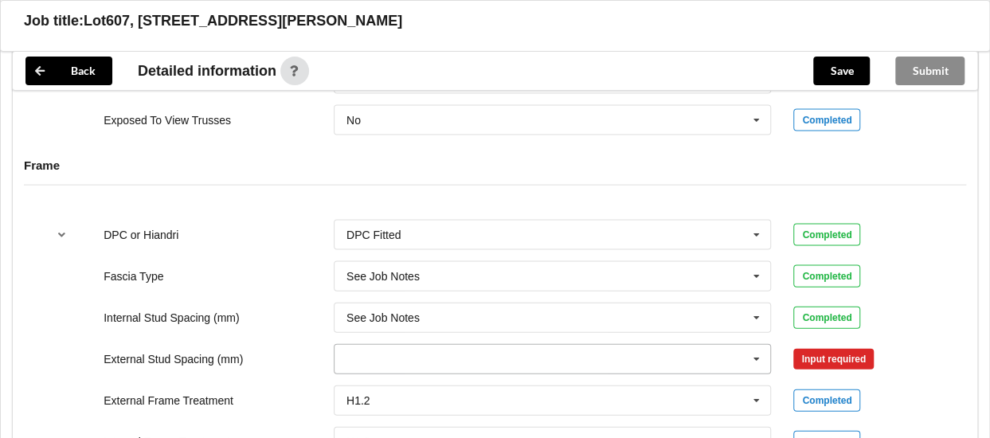
click at [745, 364] on icon at bounding box center [757, 359] width 24 height 29
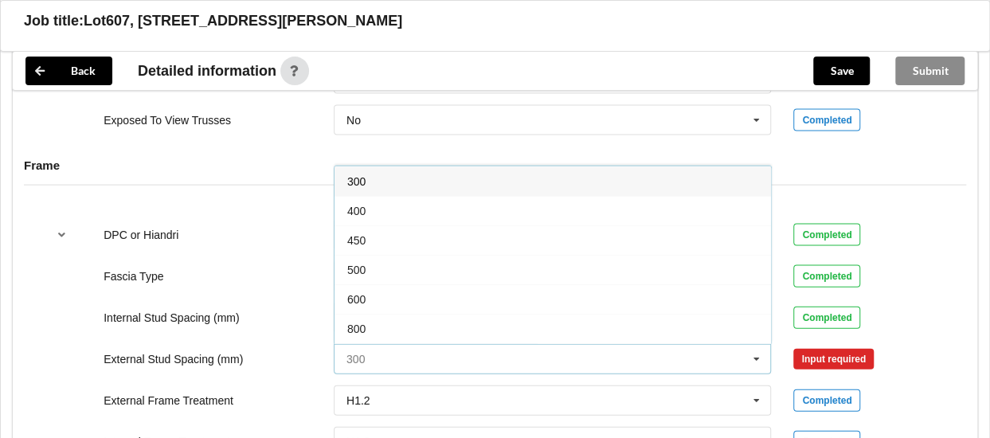
scroll to position [84, 0]
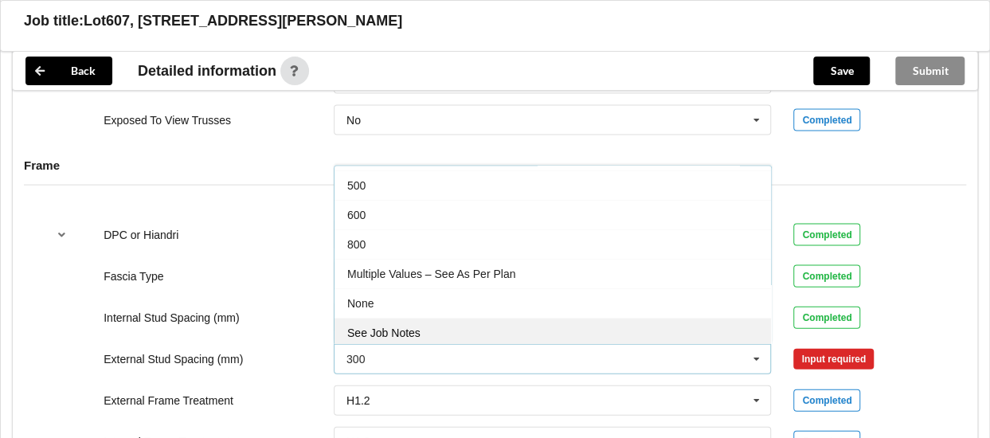
click at [418, 339] on span "See Job Notes" at bounding box center [383, 333] width 73 height 13
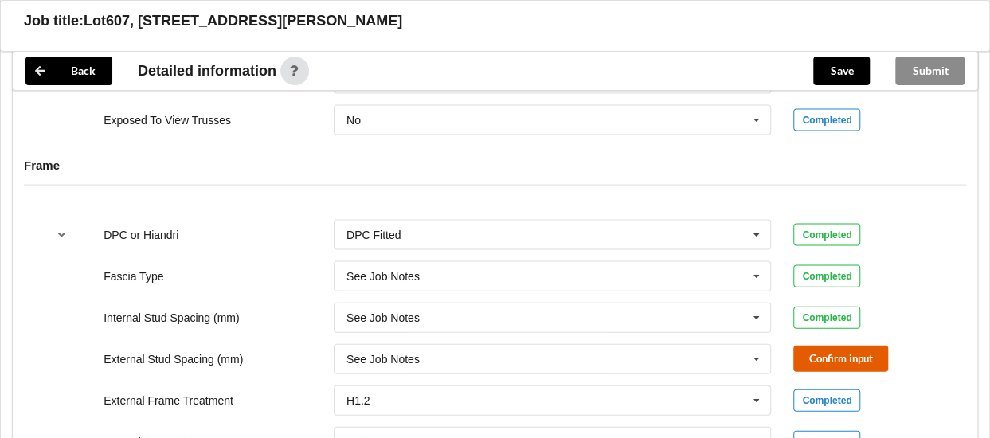
click at [841, 369] on button "Confirm input" at bounding box center [841, 359] width 95 height 26
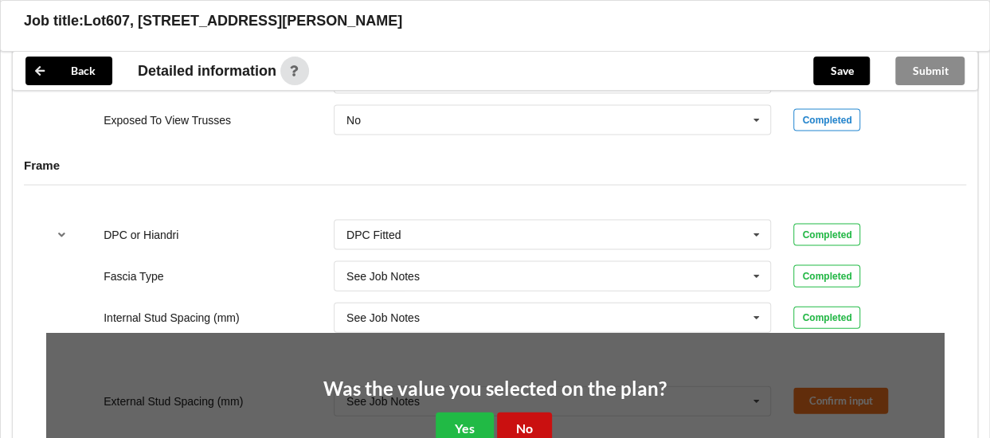
click at [538, 425] on button "No" at bounding box center [524, 429] width 55 height 33
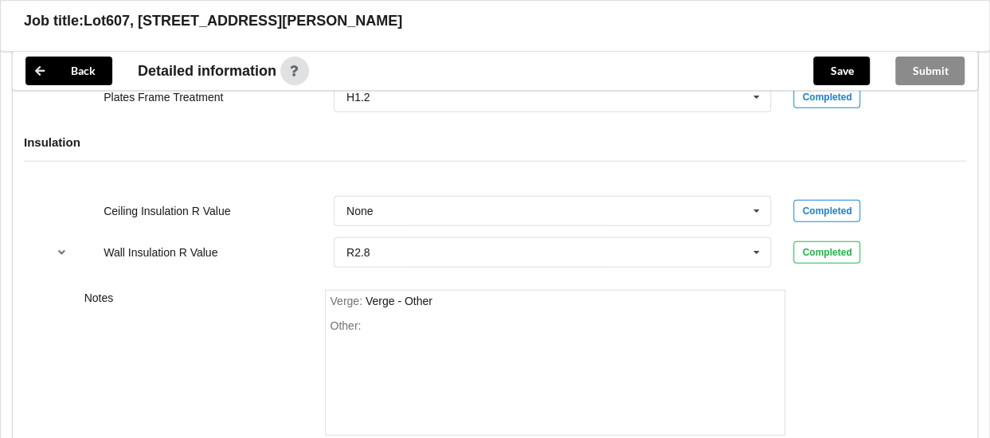
scroll to position [2080, 0]
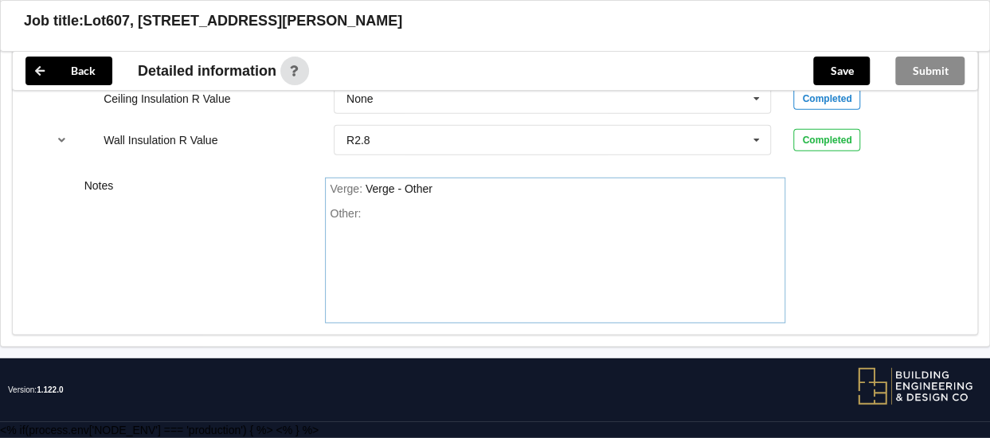
click at [385, 211] on div "Other:" at bounding box center [555, 263] width 451 height 112
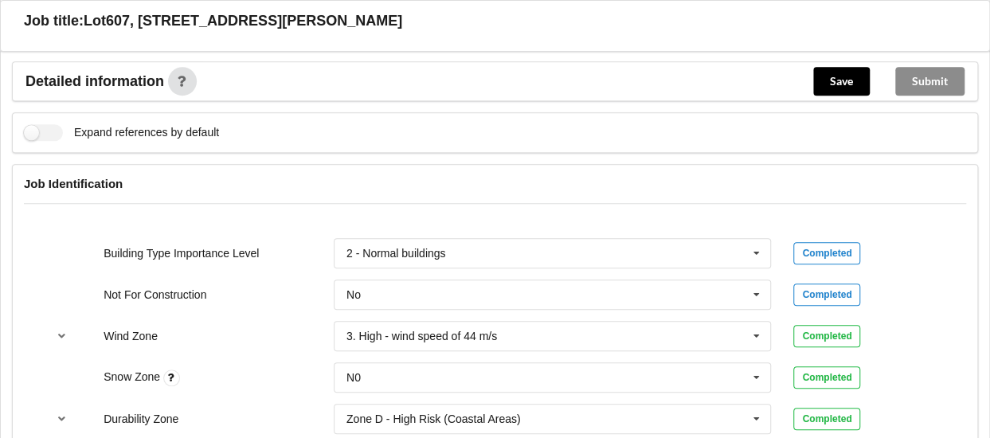
scroll to position [588, 0]
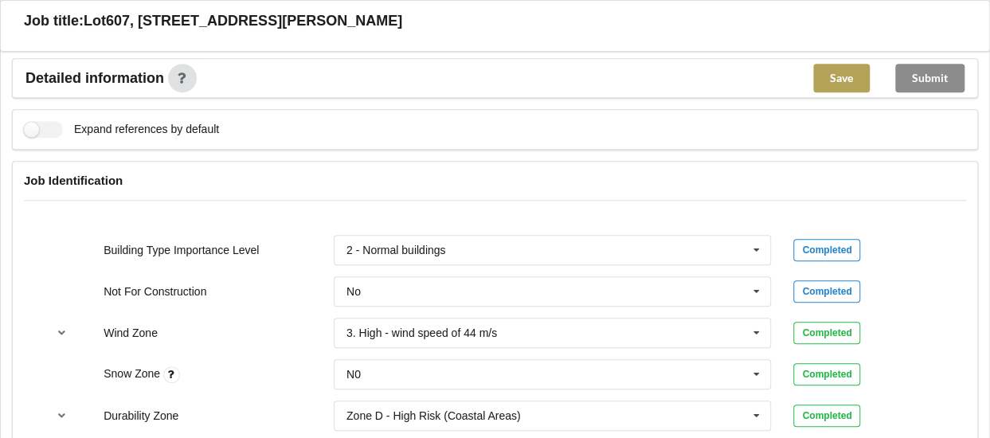
click at [843, 84] on button "Save" at bounding box center [842, 78] width 57 height 29
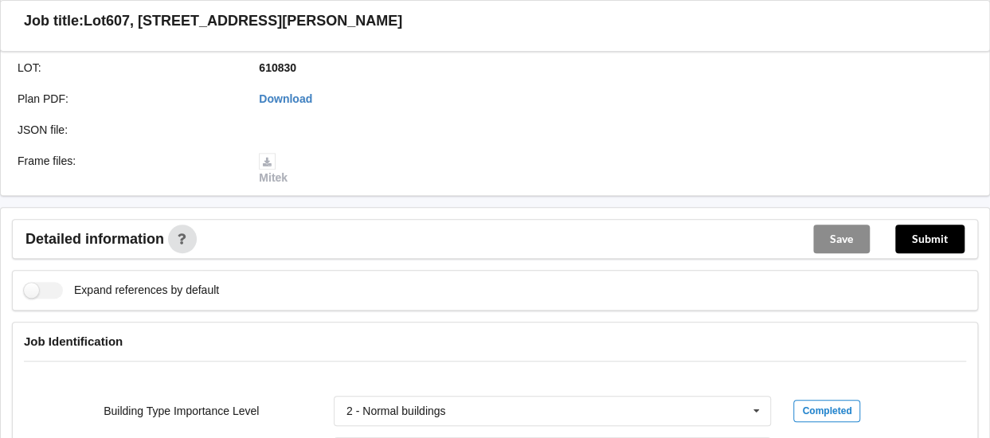
scroll to position [334, 0]
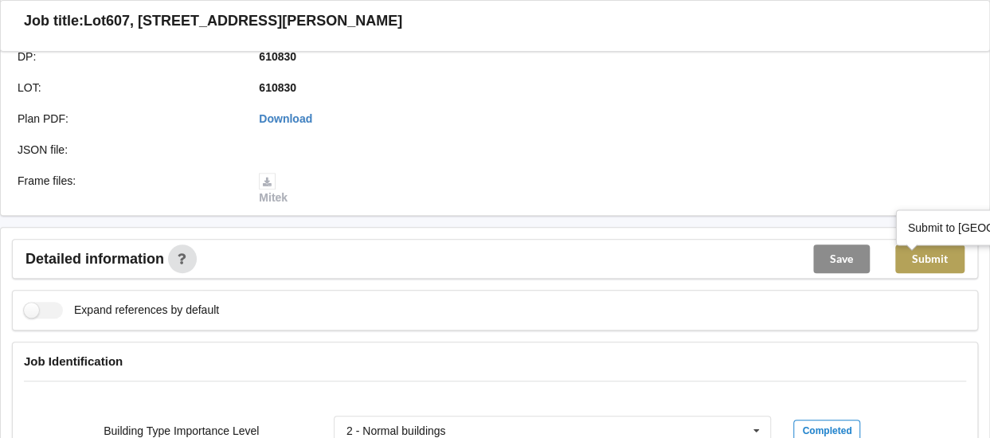
click at [932, 264] on button "Submit" at bounding box center [930, 259] width 69 height 29
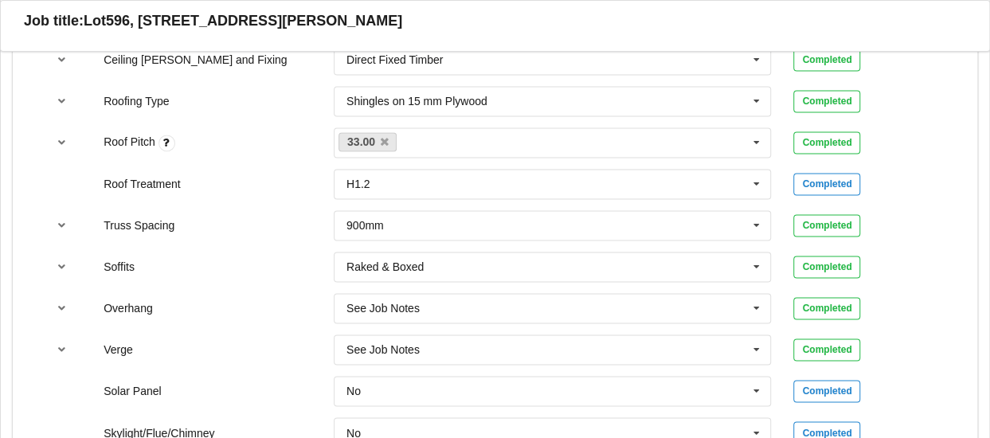
scroll to position [201, 0]
